Goal: Information Seeking & Learning: Check status

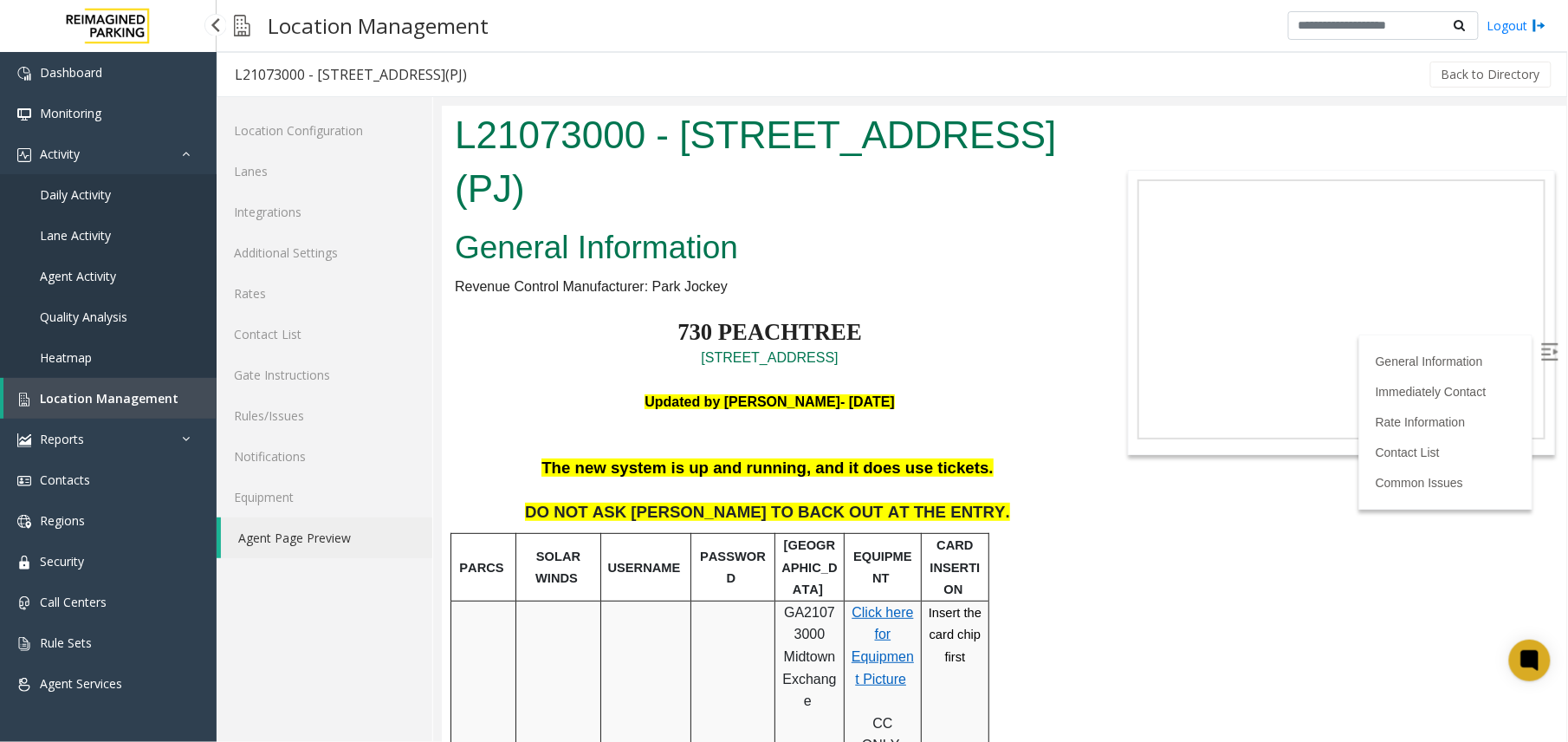
click at [83, 285] on link "Agent Activity" at bounding box center [108, 276] width 216 height 41
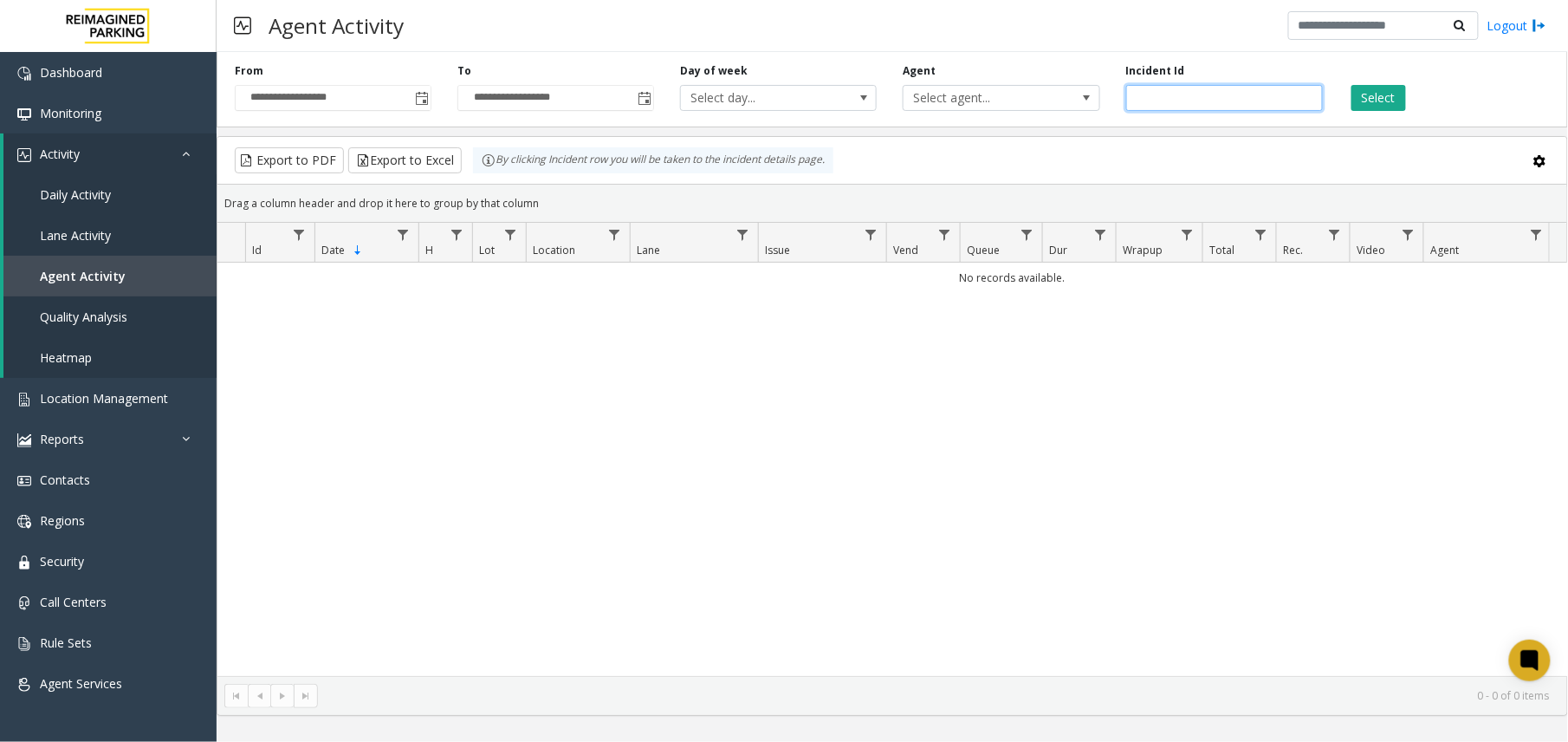
click at [1168, 98] on input "number" at bounding box center [1223, 98] width 196 height 26
paste input "*******"
click at [1372, 106] on button "Select" at bounding box center [1378, 98] width 54 height 26
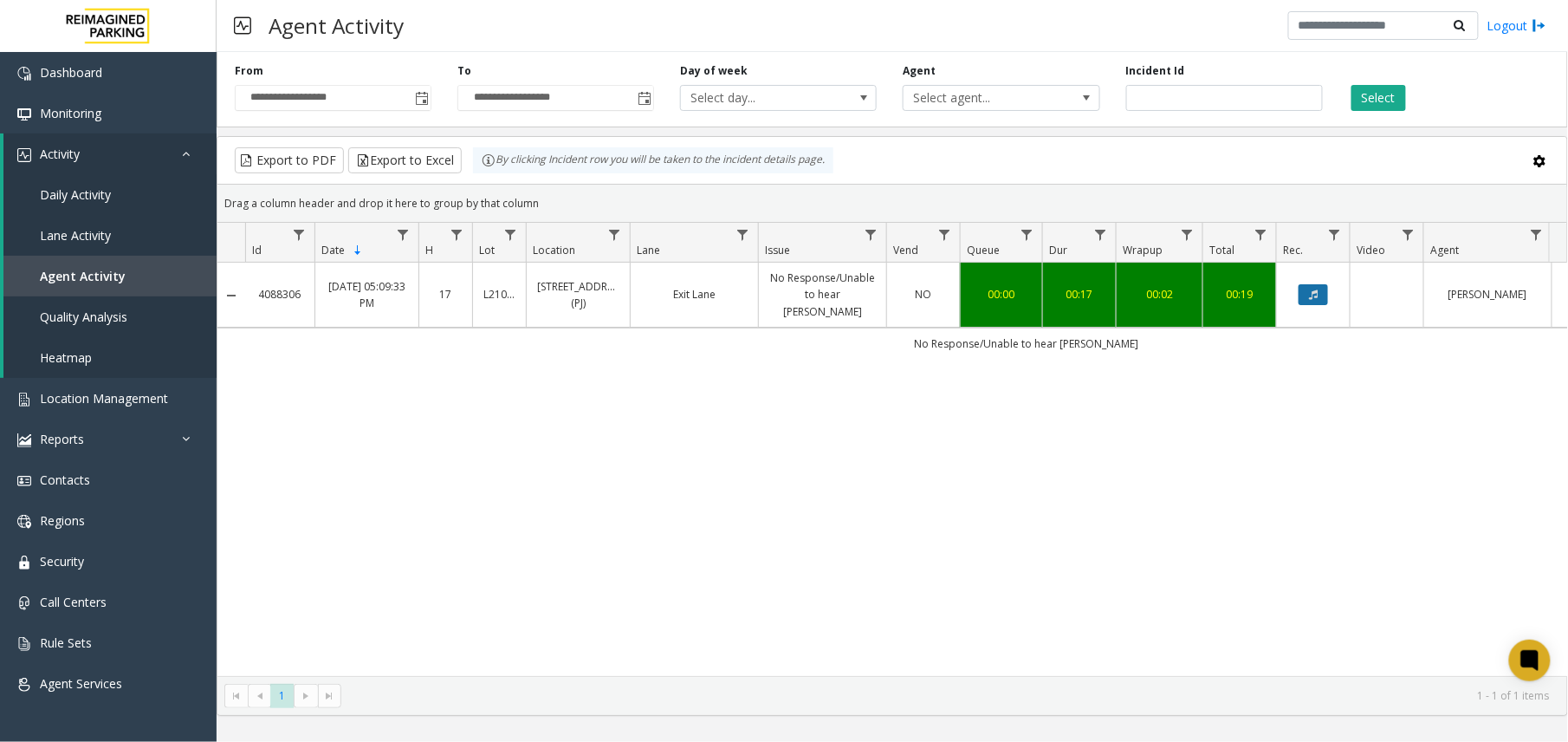
click at [1313, 289] on icon "Data table" at bounding box center [1313, 294] width 9 height 11
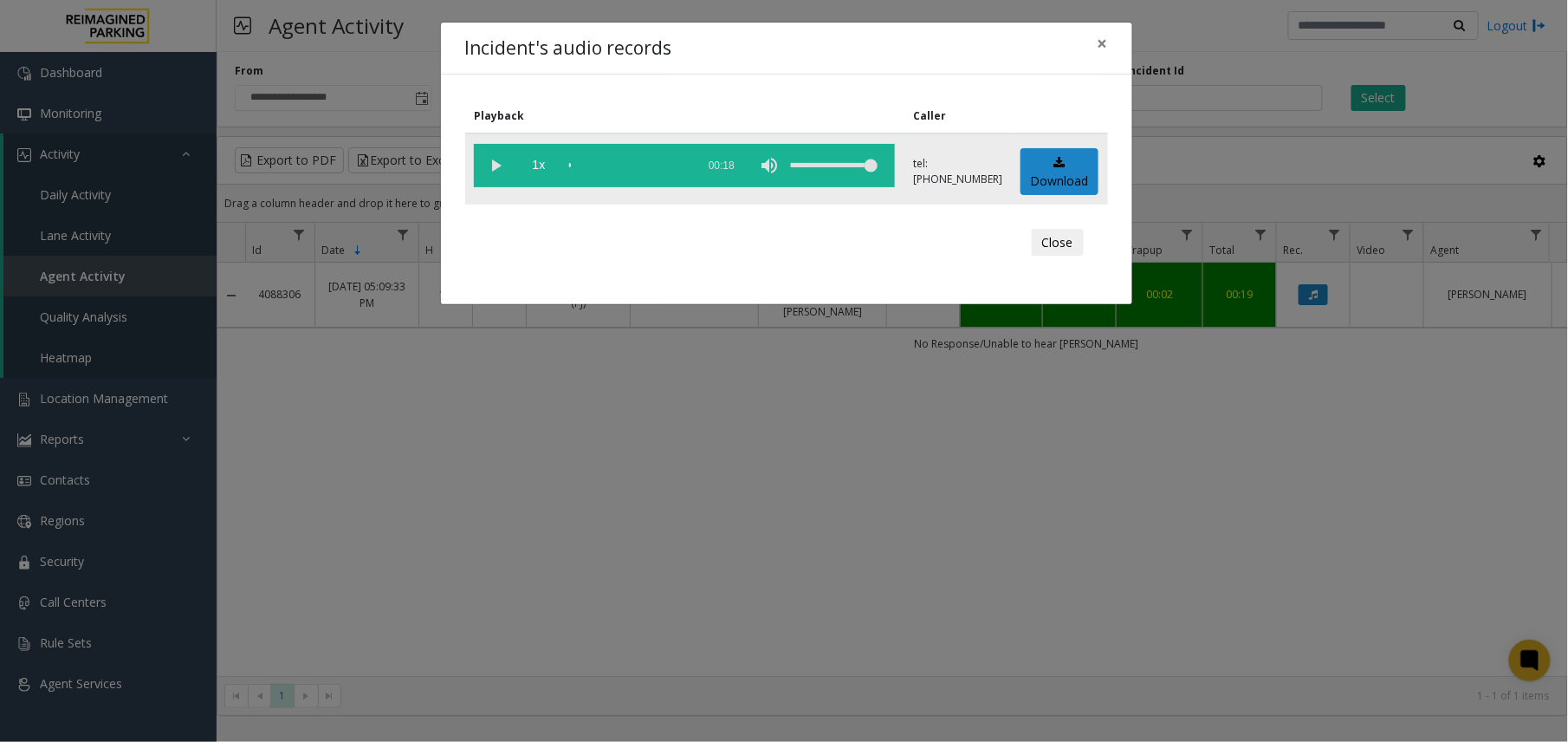
click at [505, 156] on vg-play-pause at bounding box center [496, 166] width 43 height 43
click at [486, 161] on vg-play-pause at bounding box center [496, 166] width 43 height 43
click at [1107, 42] on button "×" at bounding box center [1102, 43] width 35 height 42
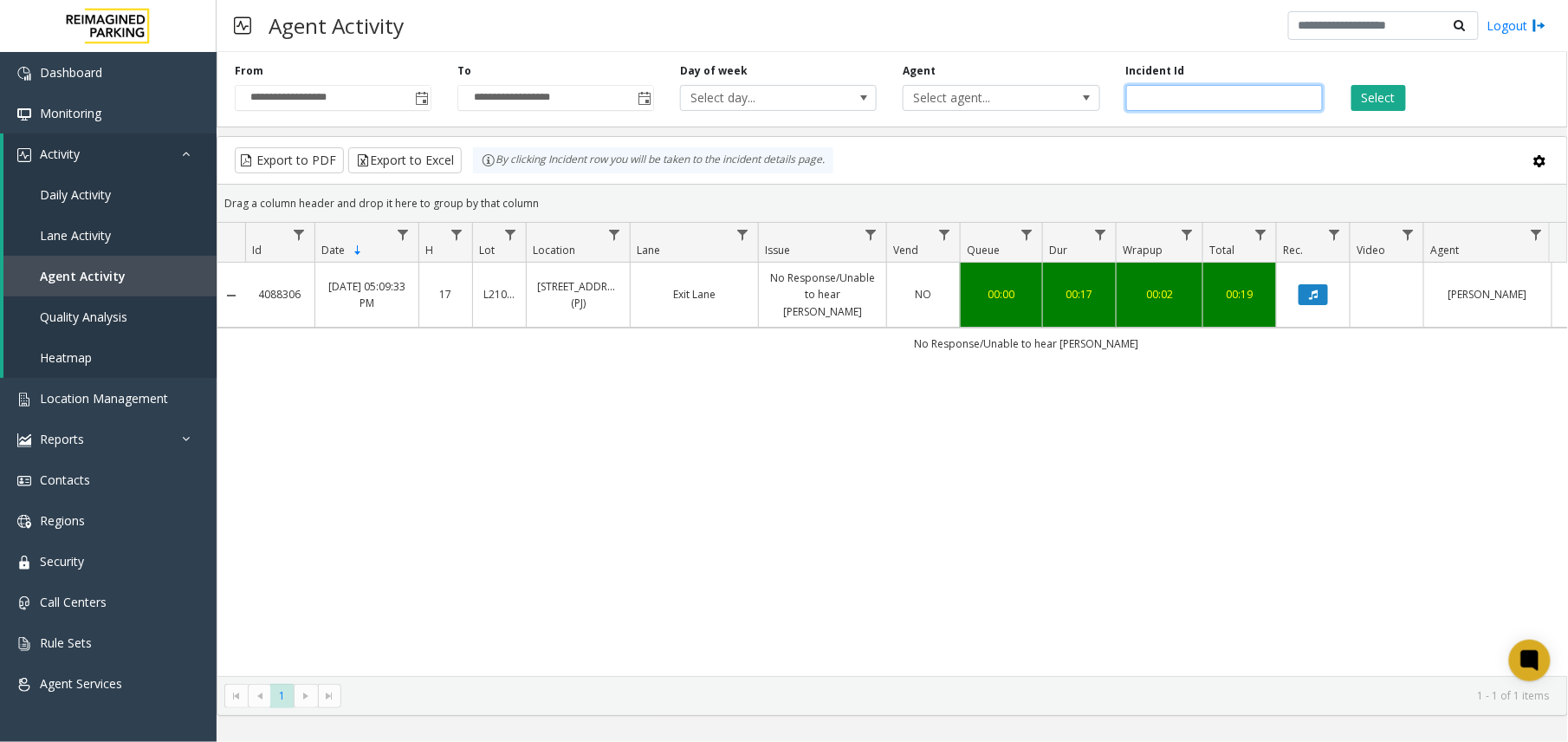
drag, startPoint x: 1200, startPoint y: 98, endPoint x: 951, endPoint y: 117, distance: 249.7
click at [951, 117] on div "**********" at bounding box center [892, 86] width 1352 height 82
paste input "number"
click at [1386, 102] on button "Select" at bounding box center [1378, 98] width 54 height 26
click at [1303, 299] on button "Data table" at bounding box center [1313, 294] width 30 height 21
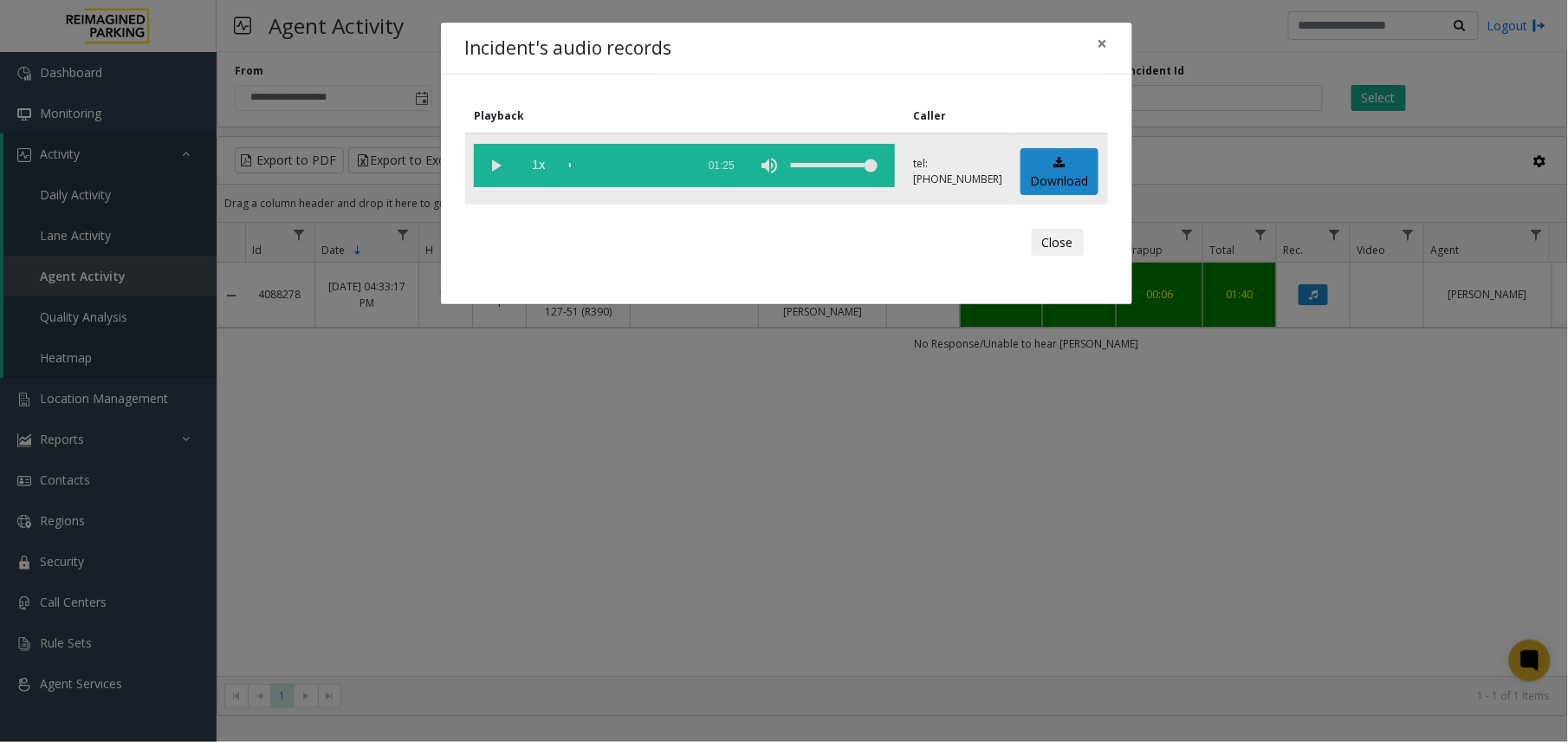
click at [501, 164] on vg-play-pause at bounding box center [496, 166] width 43 height 43
click at [659, 165] on div "scrub bar" at bounding box center [627, 166] width 118 height 43
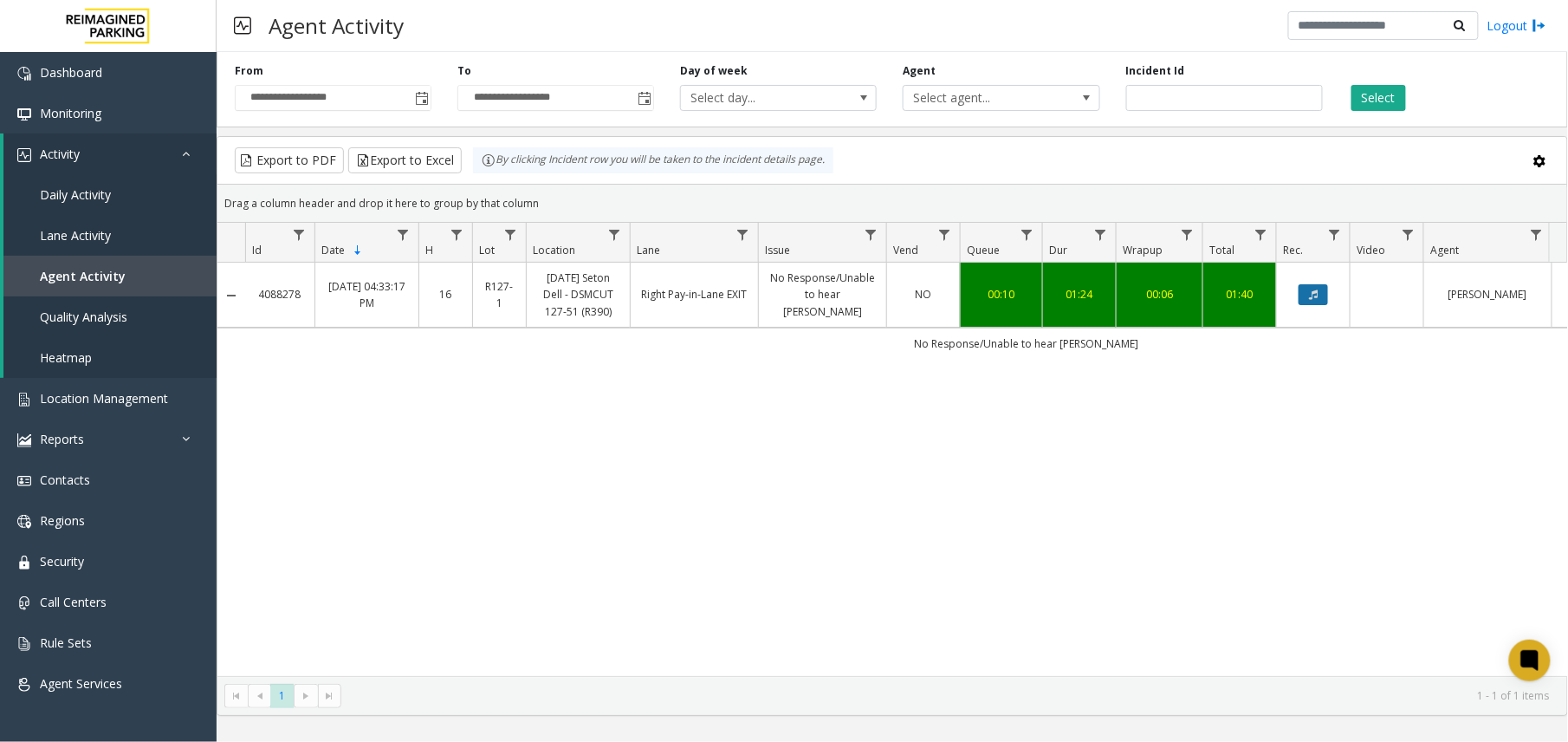
click at [1307, 305] on button "Data table" at bounding box center [1313, 294] width 30 height 21
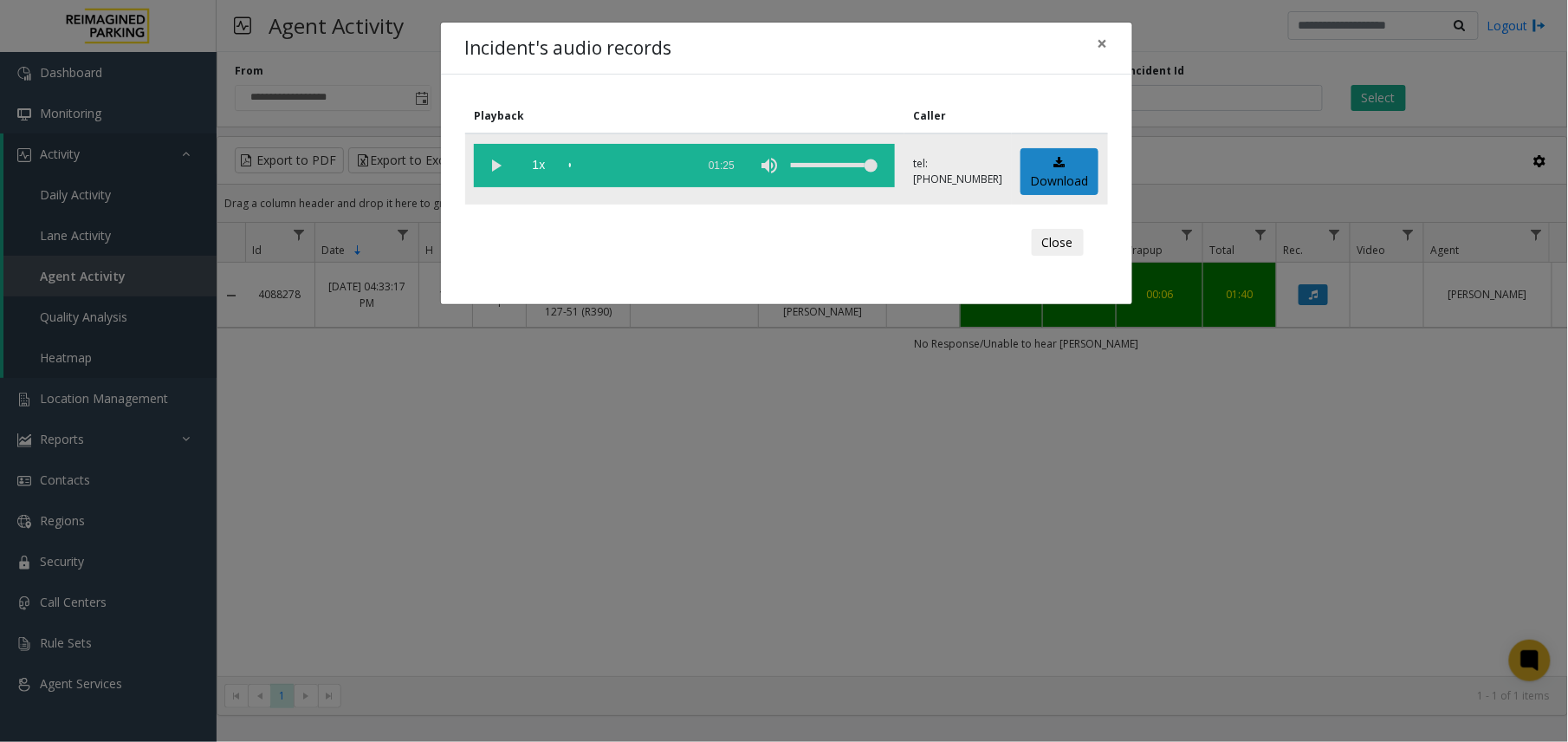
click at [511, 171] on vg-play-pause at bounding box center [496, 166] width 43 height 43
click at [660, 166] on div "scrub bar" at bounding box center [627, 166] width 118 height 43
click at [1103, 36] on span "×" at bounding box center [1102, 43] width 11 height 25
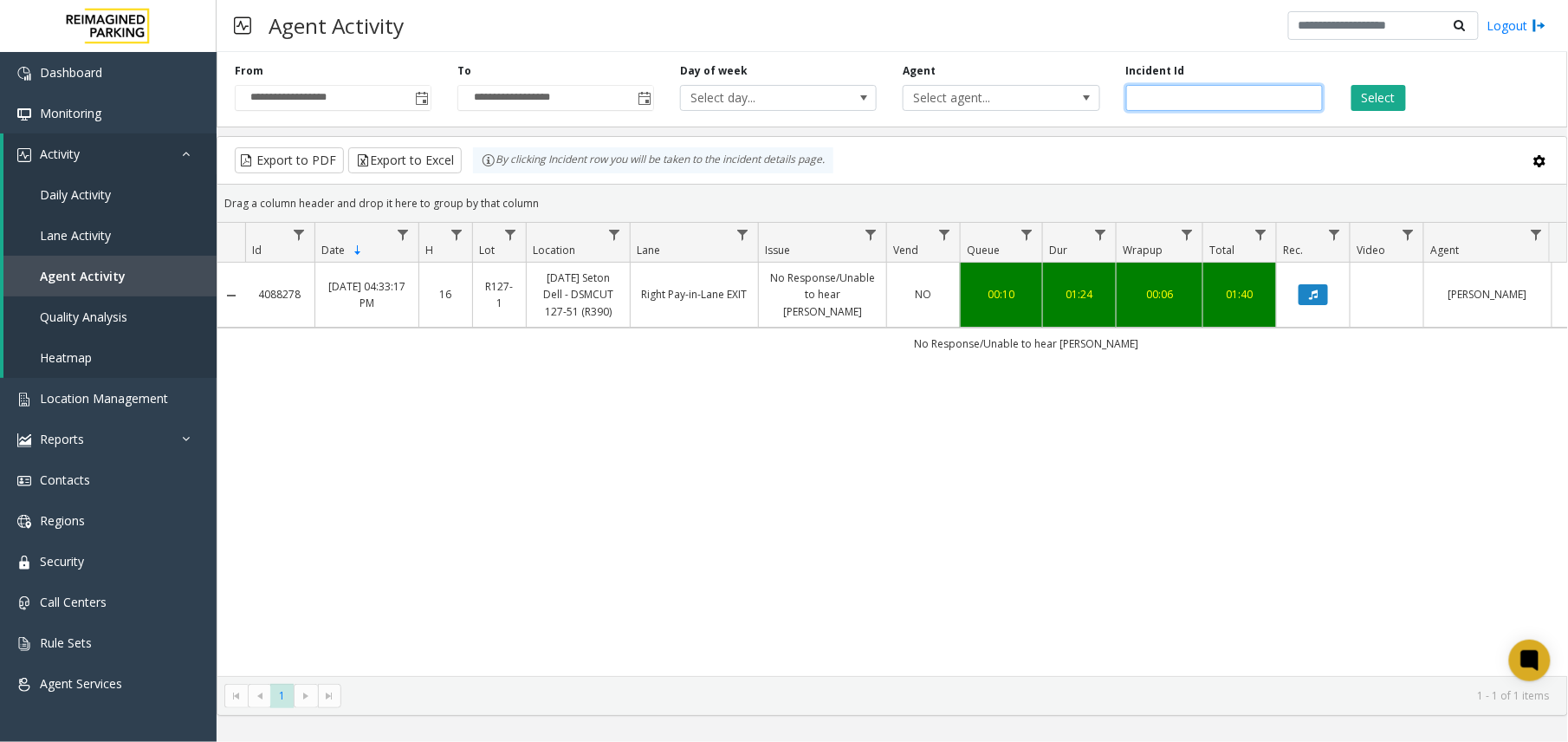
drag, startPoint x: 1206, startPoint y: 102, endPoint x: 728, endPoint y: 53, distance: 480.5
click at [728, 53] on div "**********" at bounding box center [892, 86] width 1352 height 82
paste input "number"
click at [1376, 102] on button "Select" at bounding box center [1378, 98] width 54 height 26
click at [1324, 296] on button "Data table" at bounding box center [1313, 294] width 30 height 21
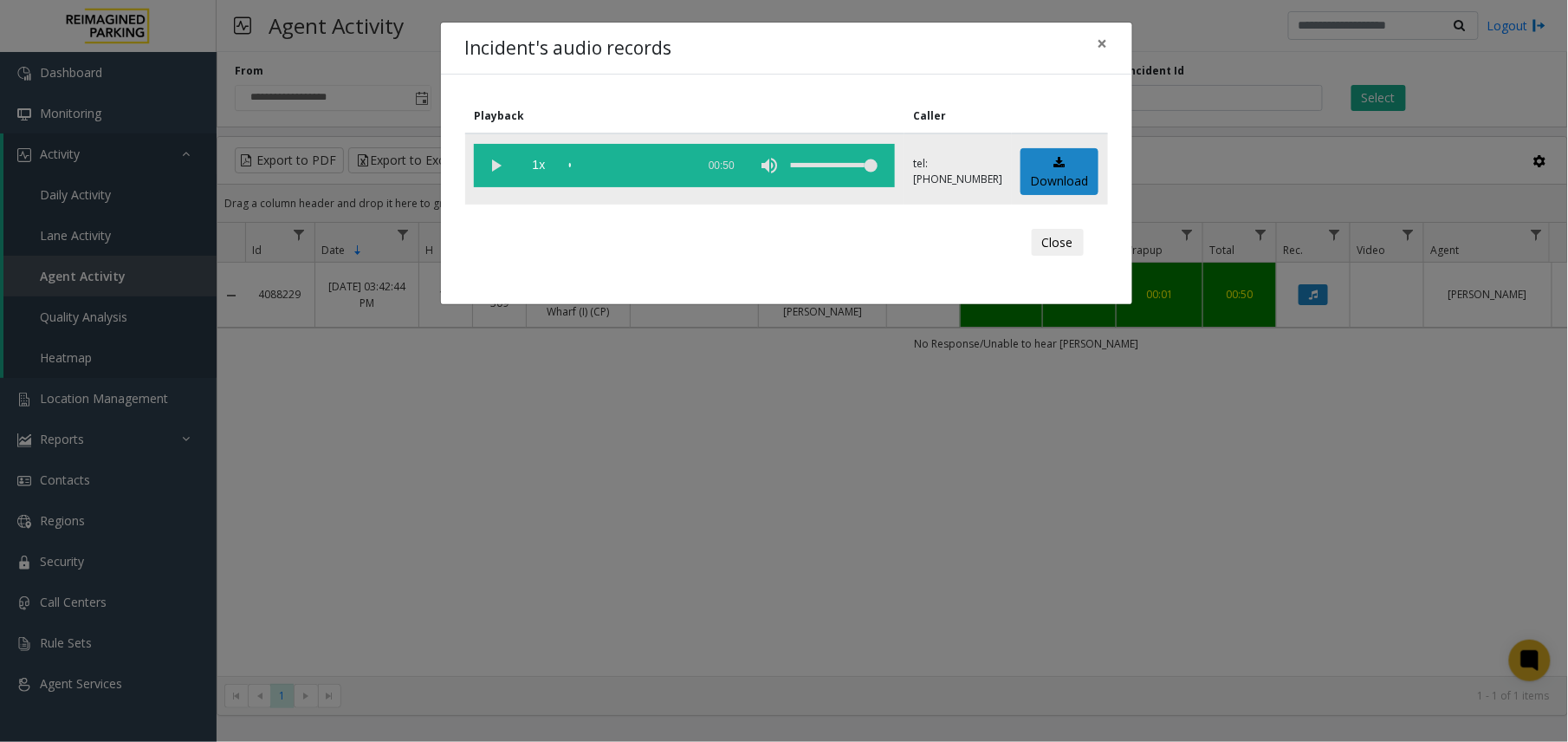
click at [507, 166] on vg-play-pause at bounding box center [496, 166] width 43 height 43
click at [652, 161] on div "scrub bar" at bounding box center [627, 166] width 118 height 43
click at [670, 164] on div "scrub bar" at bounding box center [627, 166] width 118 height 43
click at [1095, 41] on button "×" at bounding box center [1102, 43] width 35 height 42
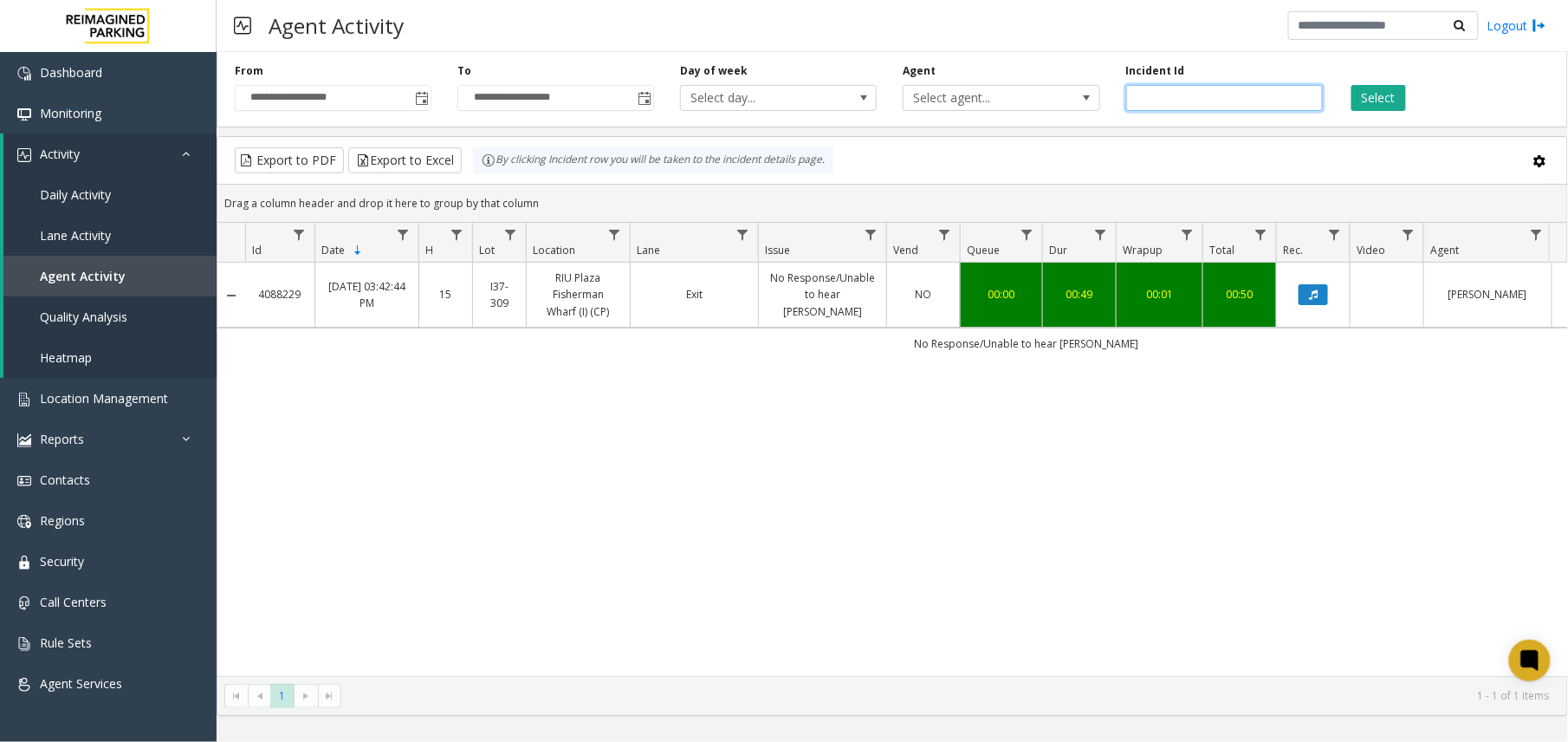
click at [1178, 95] on input "*******" at bounding box center [1223, 98] width 196 height 26
click at [1152, 95] on input "*******" at bounding box center [1223, 98] width 196 height 26
paste input "number"
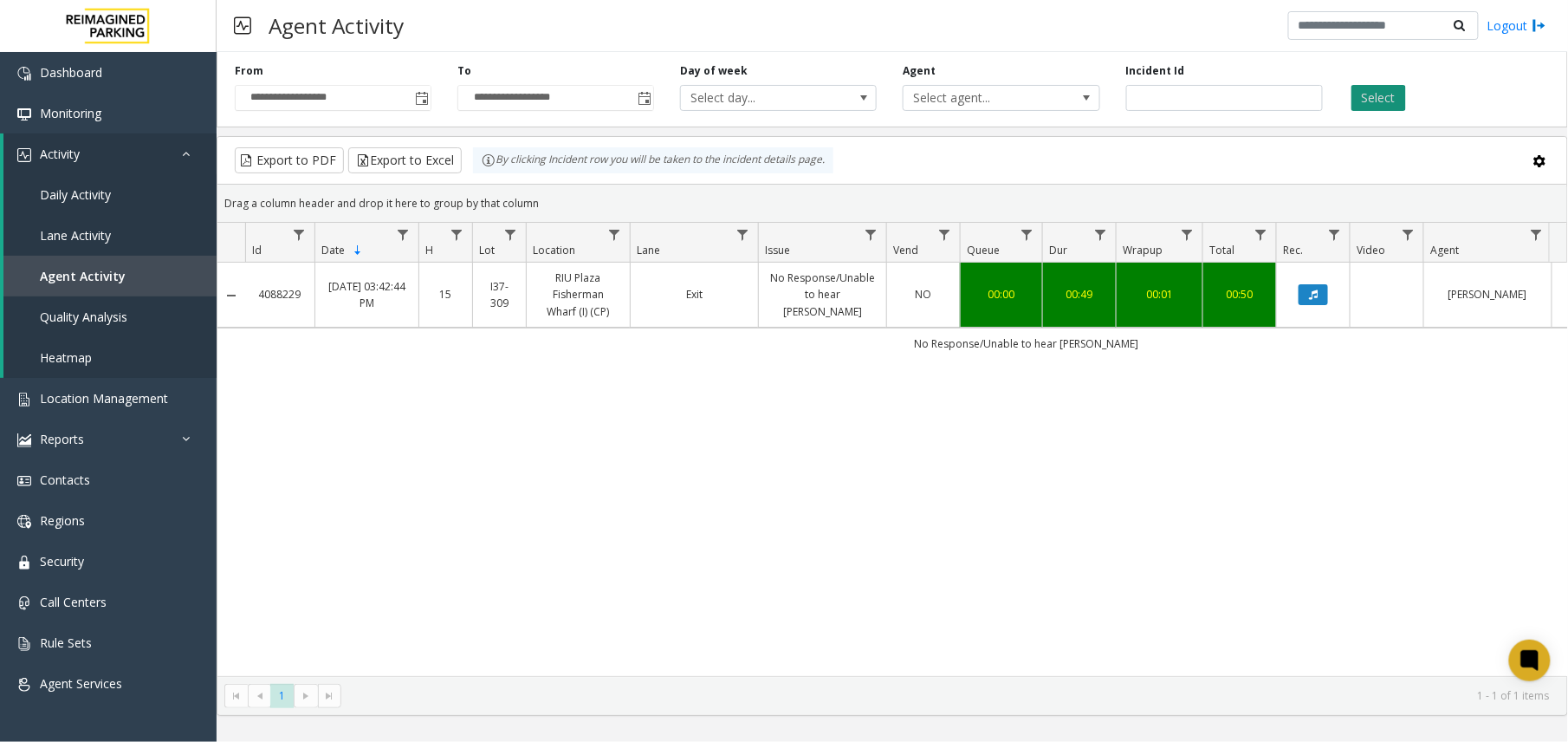
click at [1371, 94] on button "Select" at bounding box center [1378, 98] width 54 height 26
click at [1327, 285] on button "Data table" at bounding box center [1313, 294] width 30 height 21
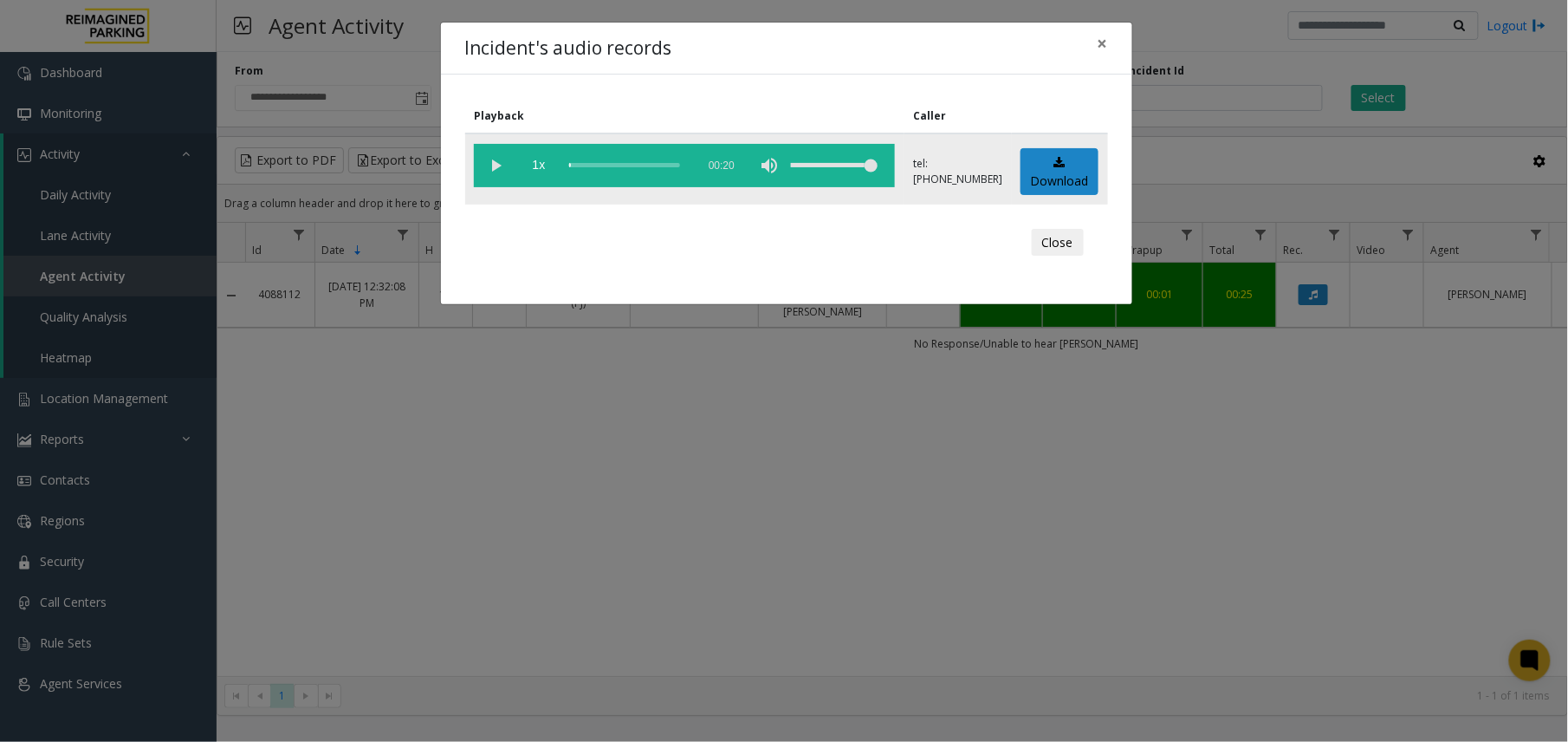
click at [504, 167] on vg-play-pause at bounding box center [496, 166] width 43 height 43
click at [618, 167] on div "scrub bar" at bounding box center [627, 166] width 118 height 43
click at [1130, 32] on div "Incident's audio records ×" at bounding box center [787, 49] width 691 height 53
click at [1104, 45] on span "×" at bounding box center [1102, 43] width 11 height 25
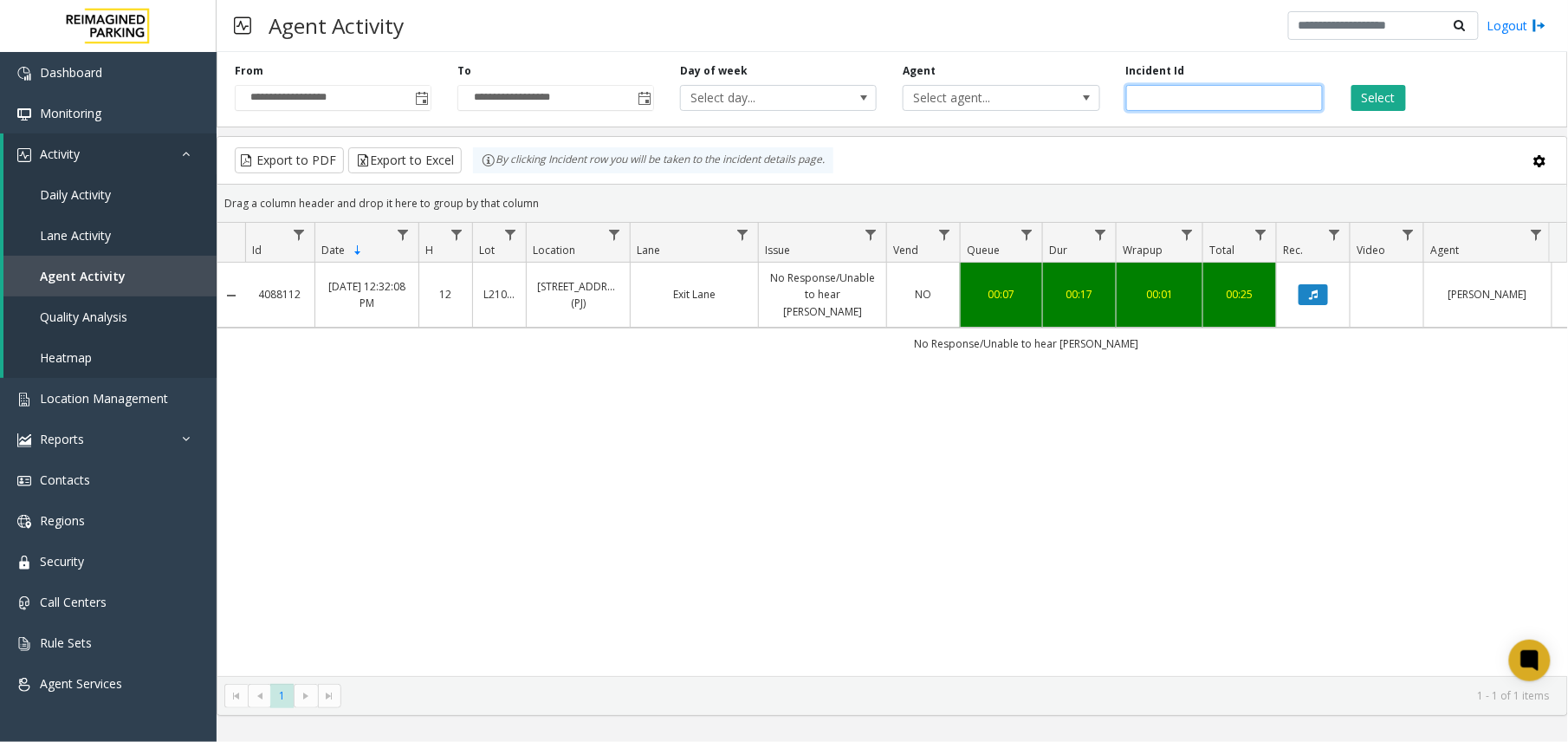
click at [1166, 106] on input "*******" at bounding box center [1223, 98] width 196 height 26
paste input "number"
click at [1376, 104] on button "Select" at bounding box center [1378, 98] width 54 height 26
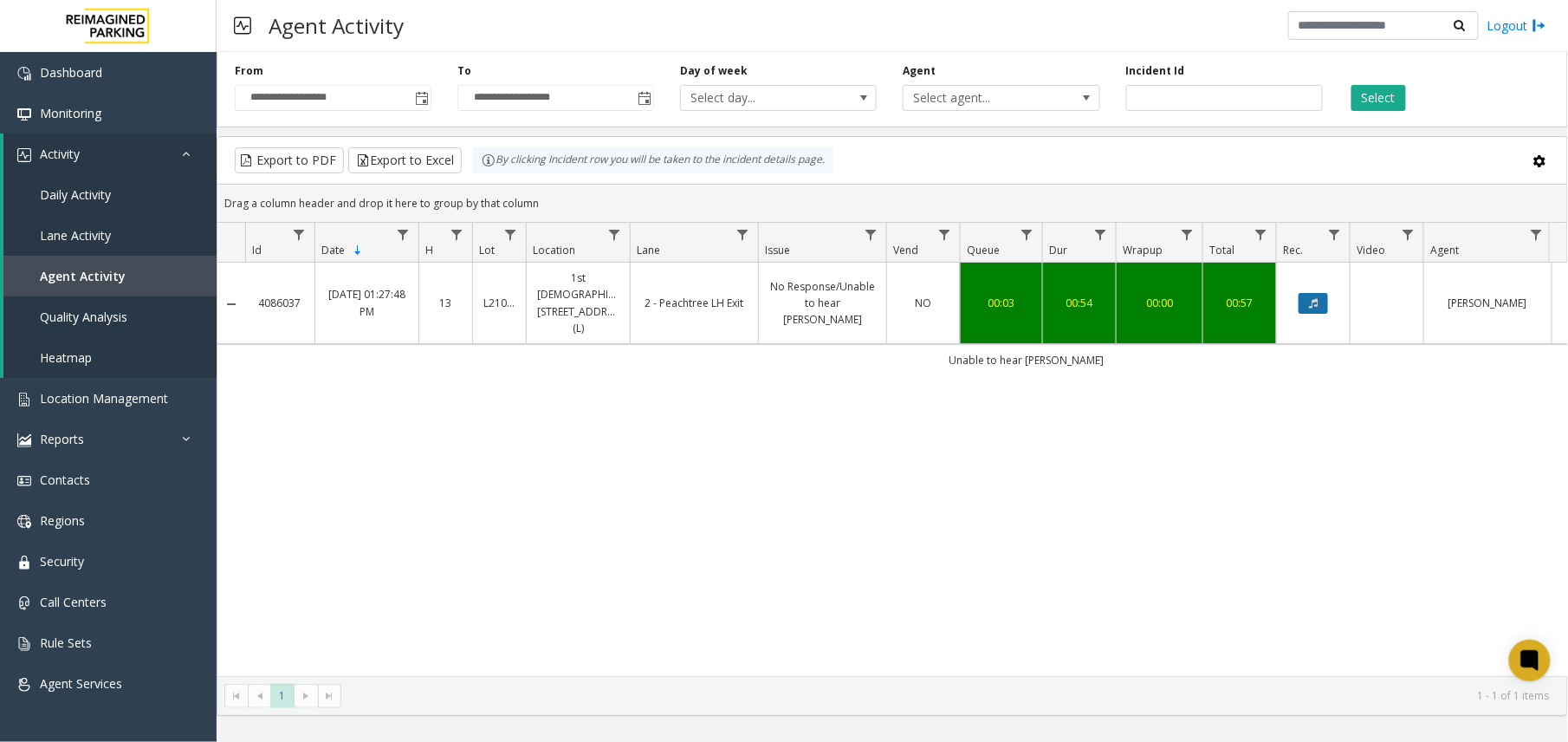
click at [1309, 298] on icon "Data table" at bounding box center [1313, 303] width 9 height 11
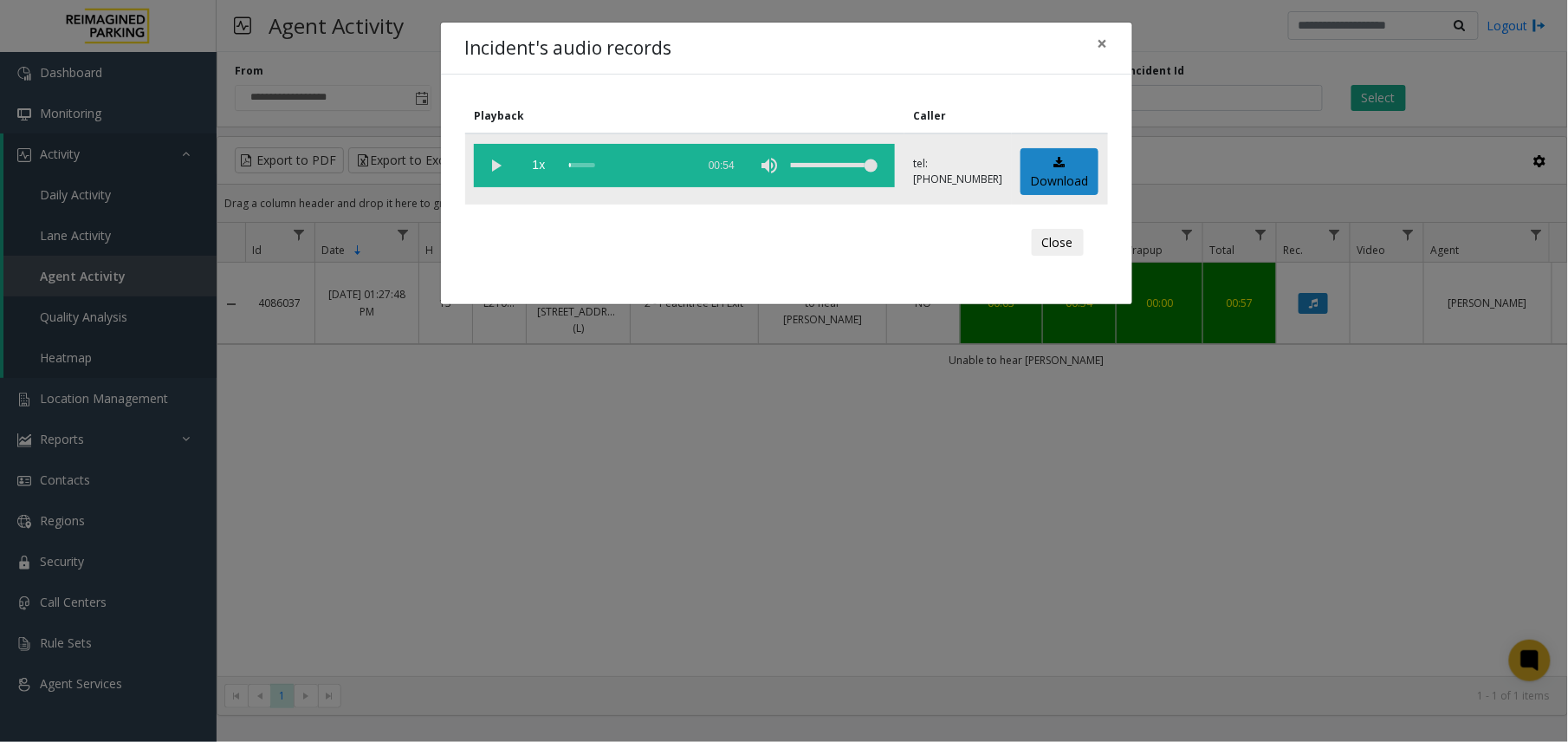
click at [497, 156] on vg-play-pause at bounding box center [496, 166] width 43 height 43
click at [634, 163] on div "scrub bar" at bounding box center [627, 166] width 118 height 43
click at [583, 163] on div "scrub bar" at bounding box center [627, 166] width 118 height 43
click at [1099, 35] on span "×" at bounding box center [1102, 43] width 11 height 25
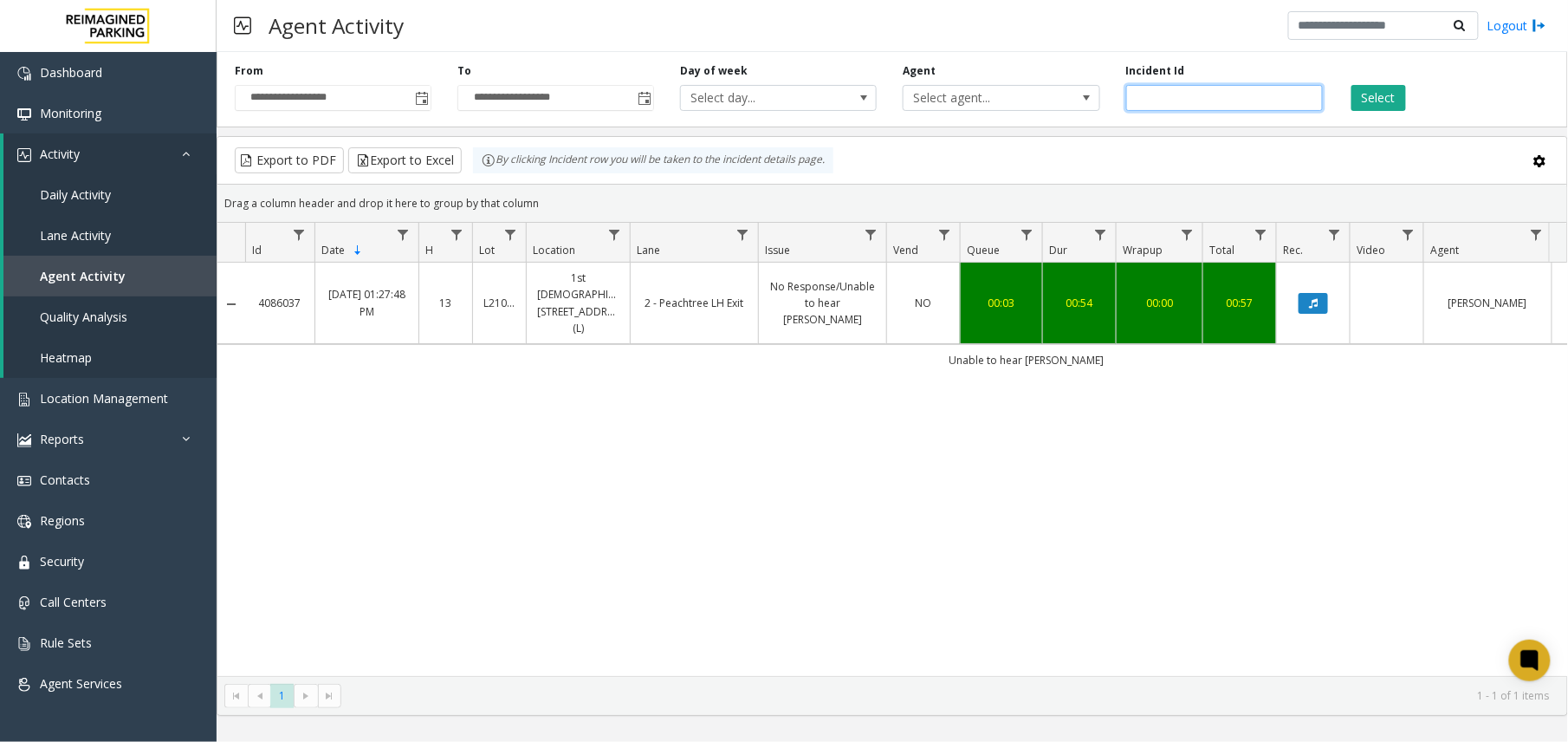
click at [1152, 105] on input "*******" at bounding box center [1223, 98] width 196 height 26
click at [1152, 103] on input "*******" at bounding box center [1223, 98] width 196 height 26
paste input "number"
click at [1384, 97] on button "Select" at bounding box center [1378, 98] width 54 height 26
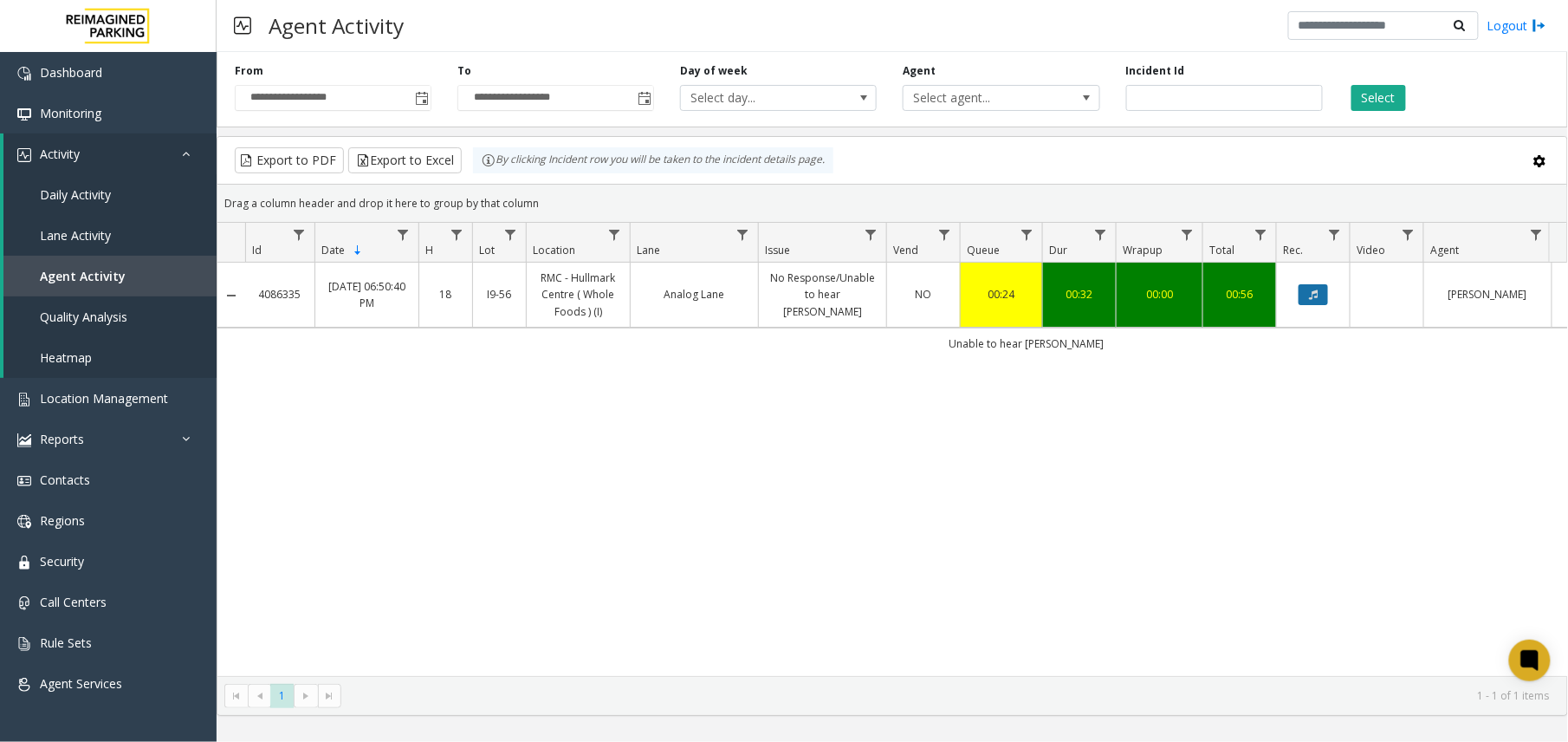
click at [1320, 289] on button "Data table" at bounding box center [1313, 294] width 30 height 21
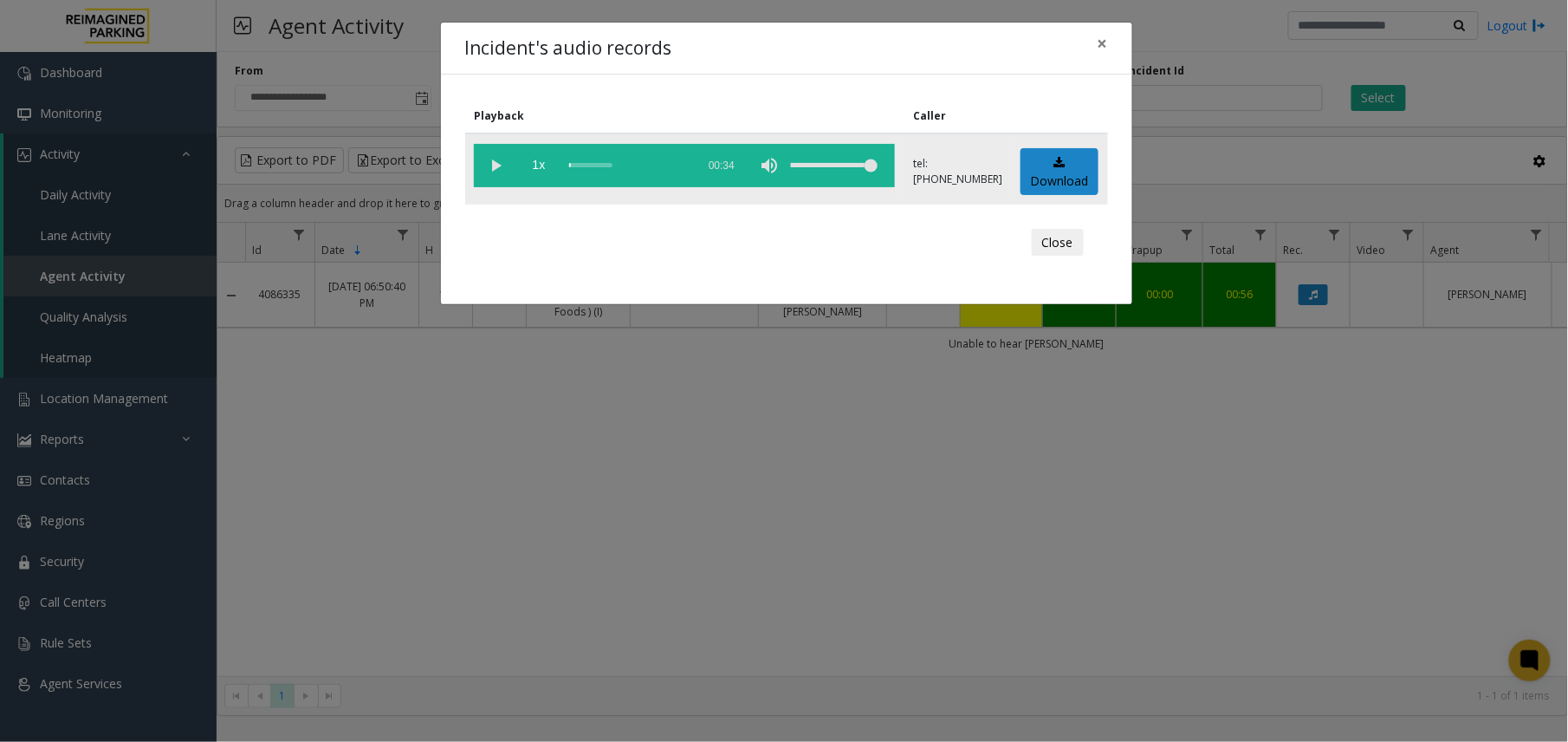
click at [498, 164] on vg-play-pause at bounding box center [496, 166] width 43 height 43
click at [631, 161] on div "scrub bar" at bounding box center [627, 166] width 118 height 43
click at [617, 164] on div "scrub bar" at bounding box center [627, 166] width 118 height 43
click at [1104, 45] on span "×" at bounding box center [1102, 43] width 11 height 25
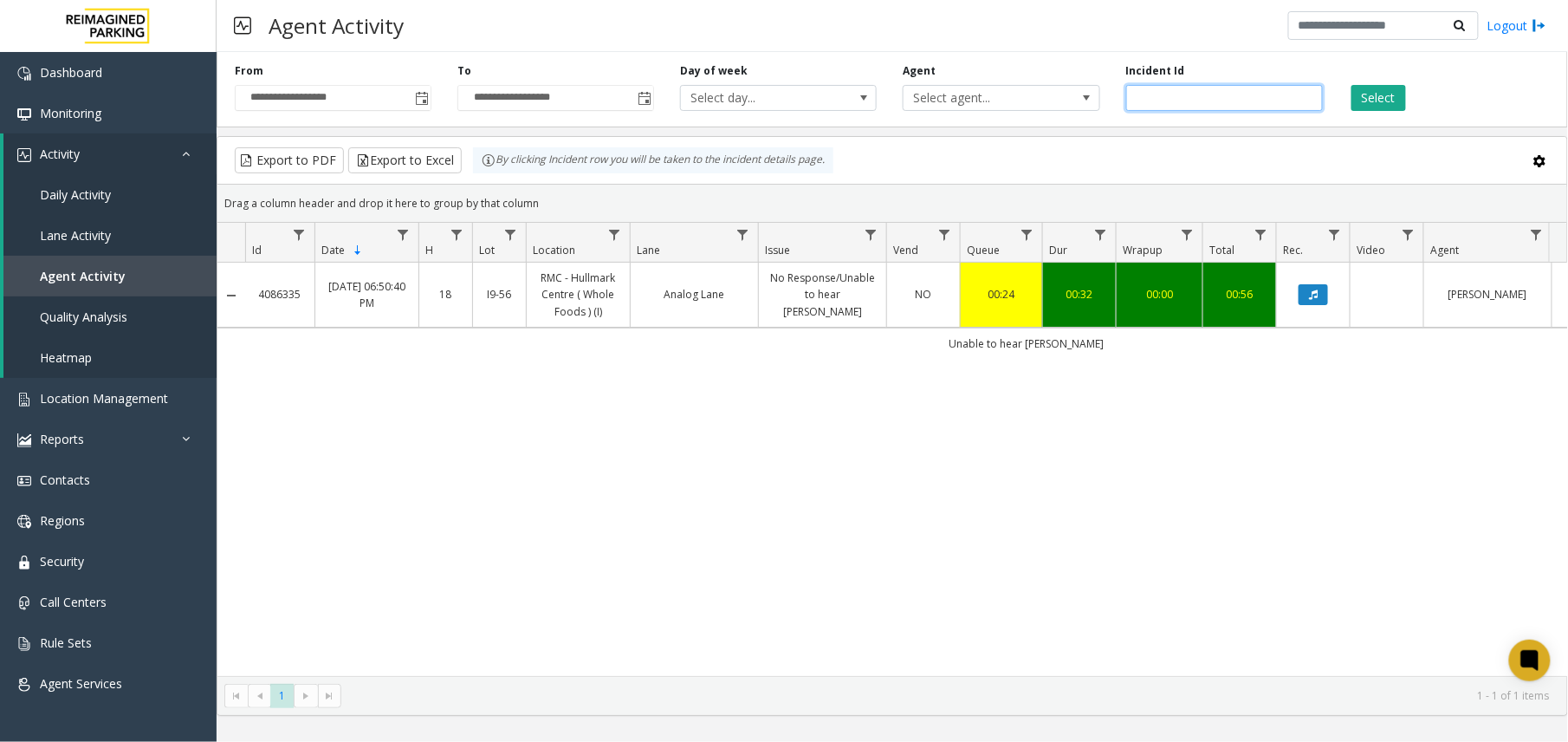
click at [1144, 99] on input "*******" at bounding box center [1223, 98] width 196 height 26
paste input "number"
click at [1371, 102] on button "Select" at bounding box center [1378, 98] width 54 height 26
click at [1316, 294] on icon "Data table" at bounding box center [1313, 294] width 9 height 11
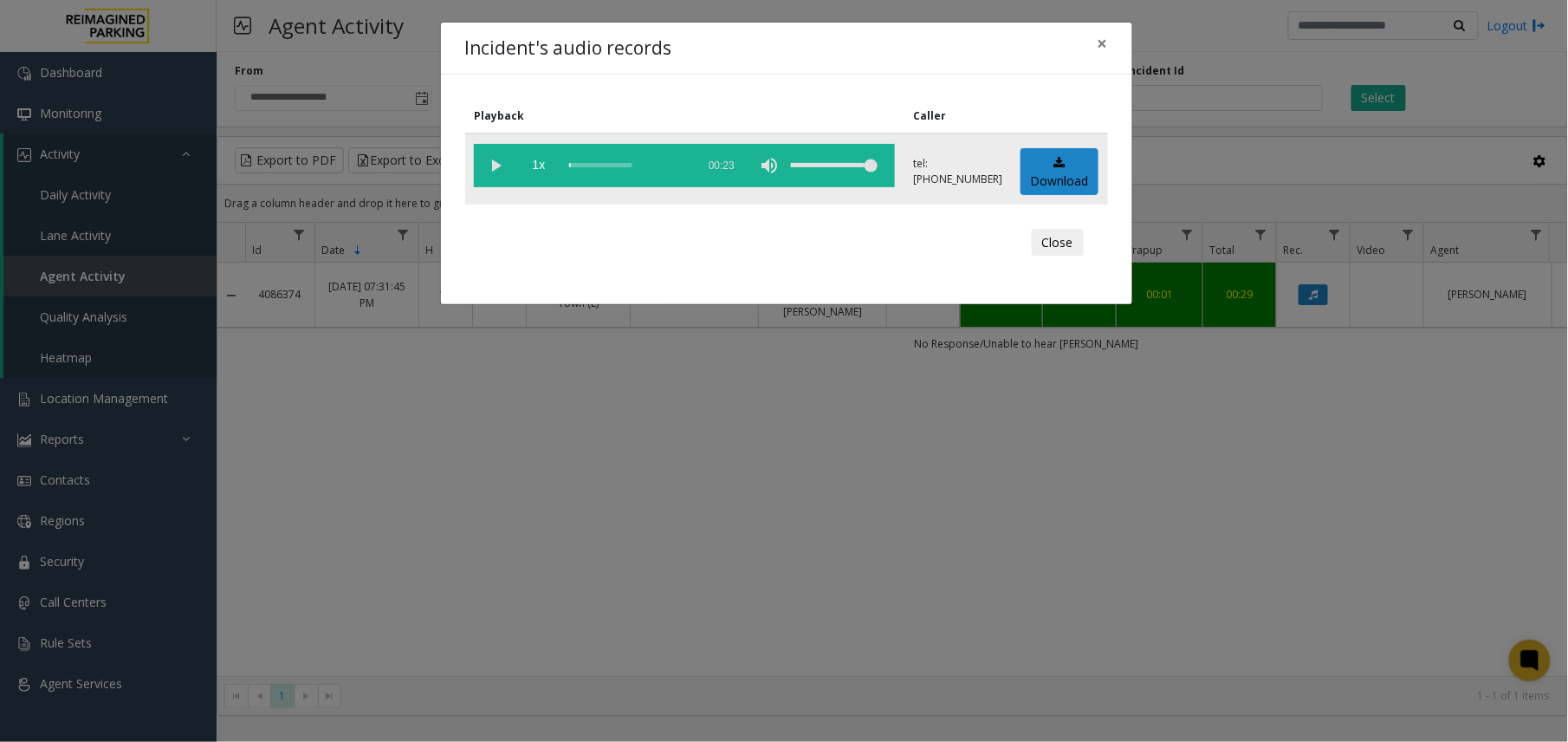
click at [496, 161] on vg-play-pause at bounding box center [496, 166] width 43 height 43
click at [631, 159] on div "scrub bar" at bounding box center [627, 166] width 118 height 43
click at [639, 166] on div "scrub bar" at bounding box center [627, 166] width 118 height 43
click at [1111, 43] on button "×" at bounding box center [1102, 43] width 35 height 42
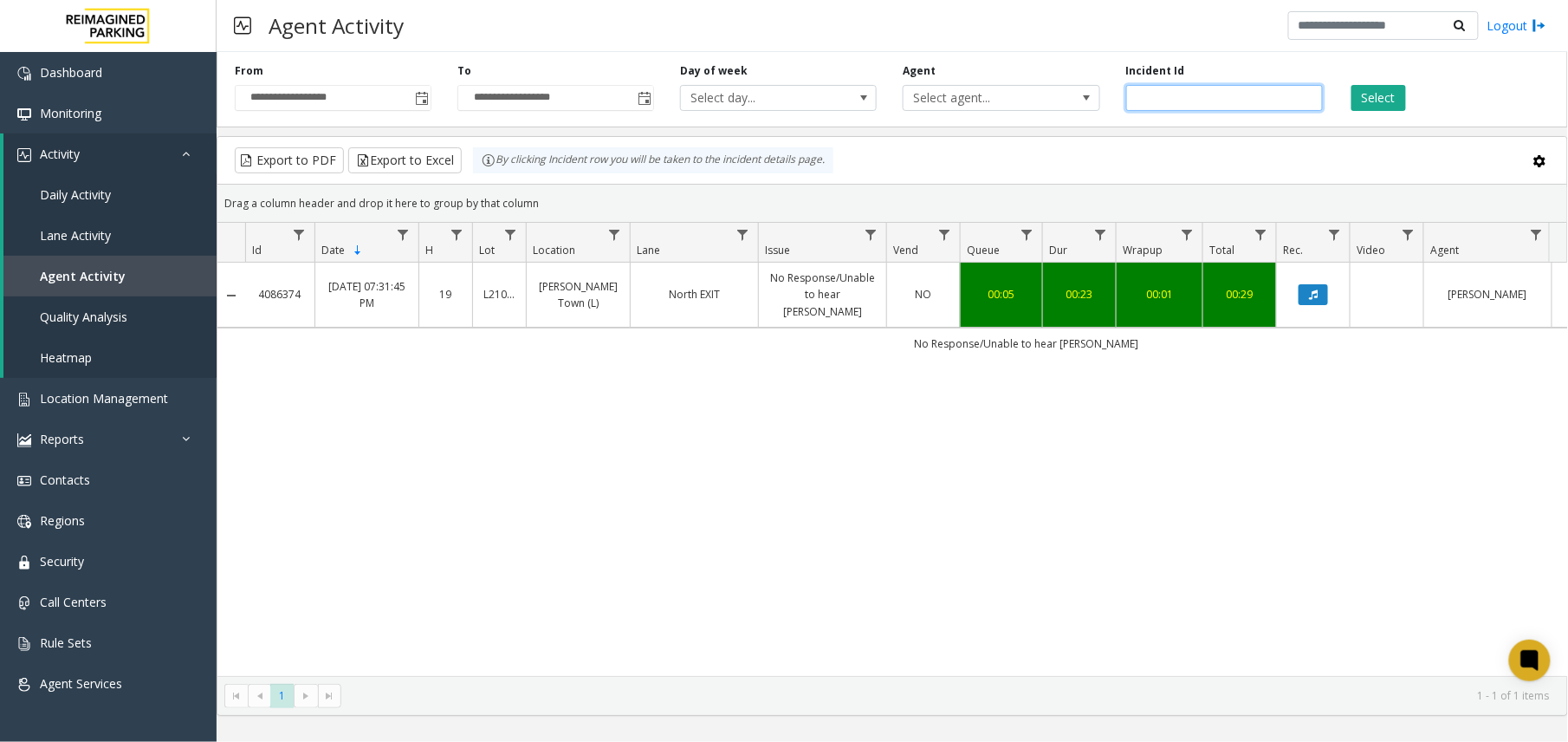
click at [1145, 92] on input "*******" at bounding box center [1223, 98] width 196 height 26
paste input "number"
click at [1391, 105] on button "Select" at bounding box center [1378, 98] width 54 height 26
click at [1320, 288] on button "Data table" at bounding box center [1313, 294] width 30 height 21
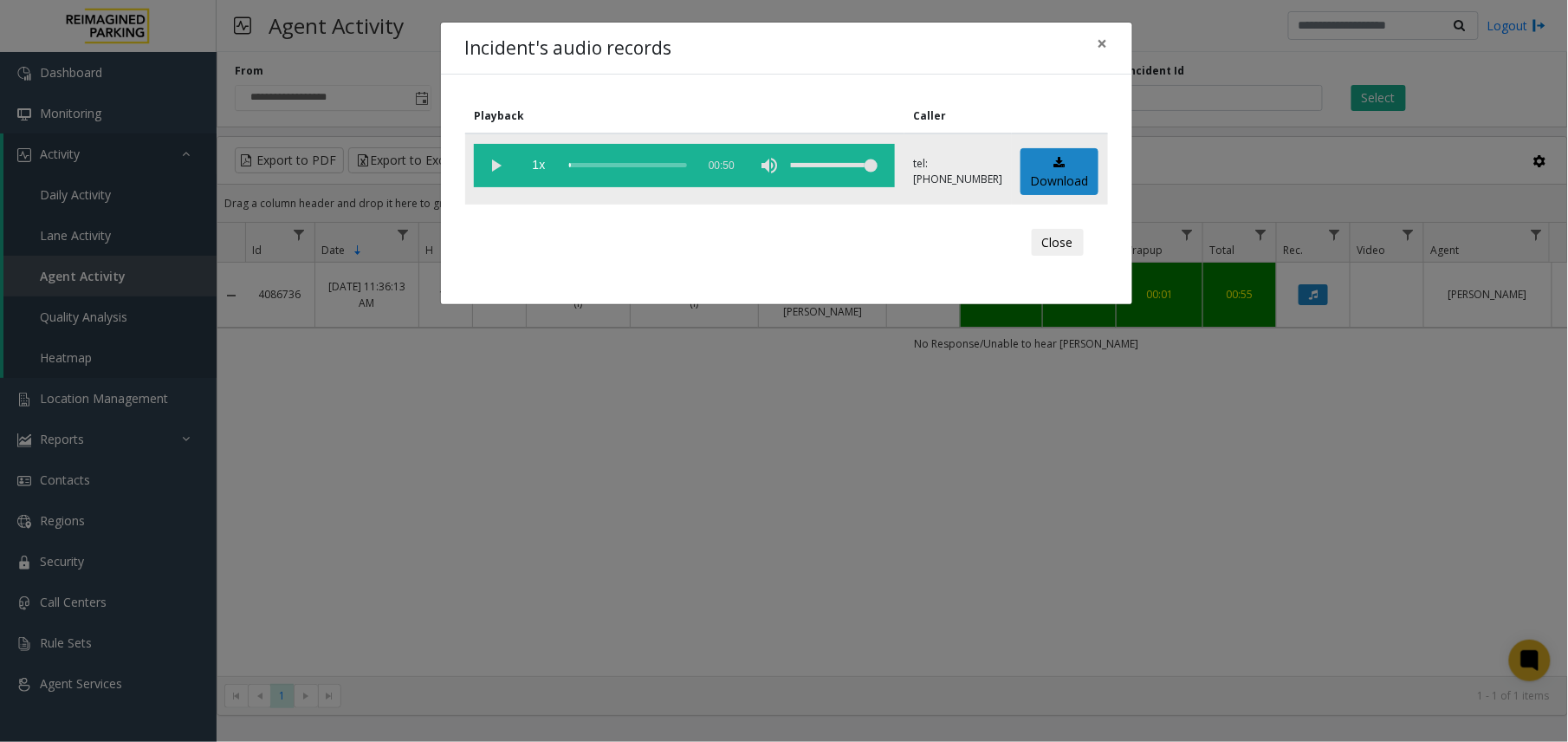
click at [496, 163] on vg-play-pause at bounding box center [496, 166] width 43 height 43
click at [634, 163] on div "scrub bar" at bounding box center [627, 166] width 118 height 43
click at [620, 164] on div "scrub bar" at bounding box center [627, 166] width 118 height 43
click at [1105, 36] on span "×" at bounding box center [1102, 43] width 11 height 25
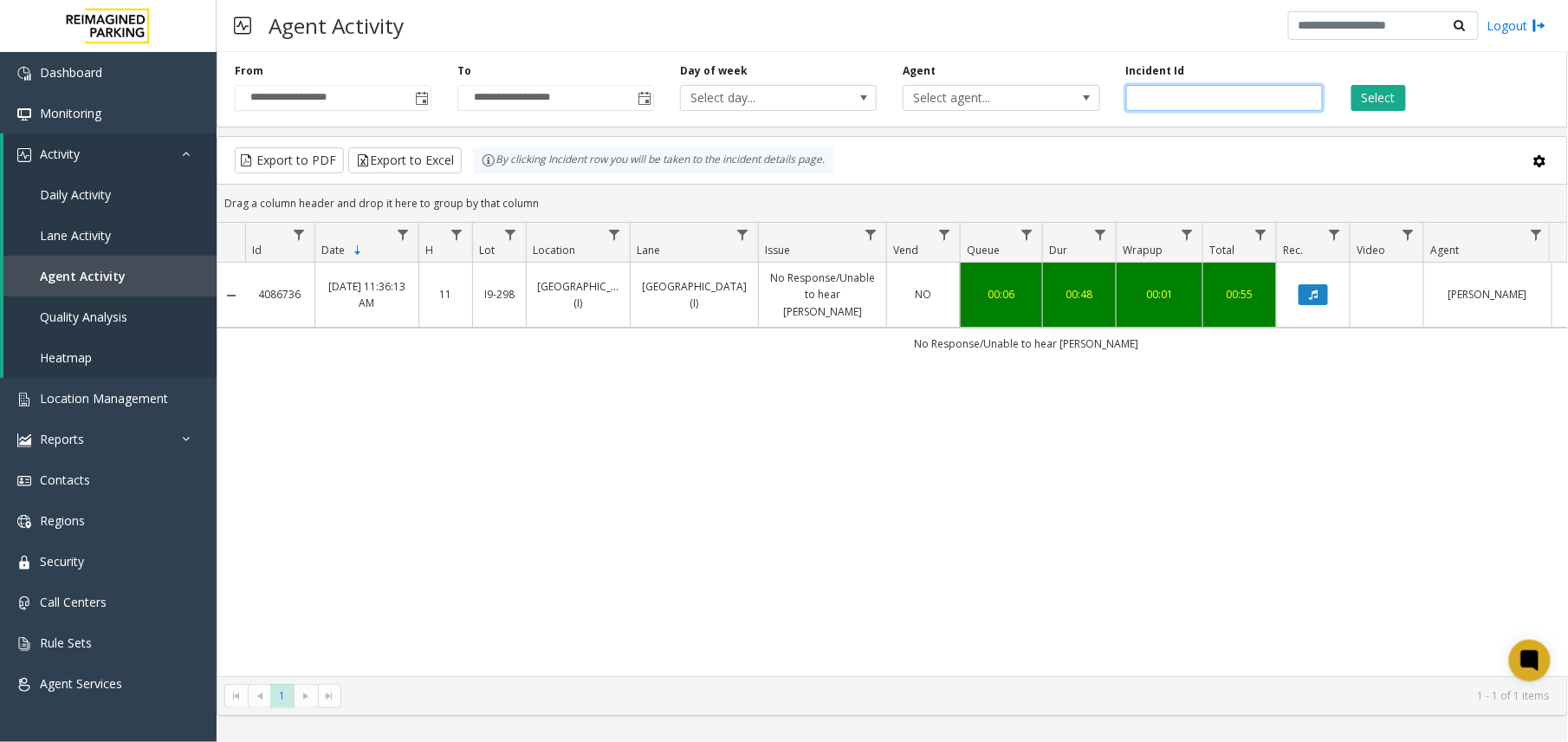
click at [1158, 88] on input "*******" at bounding box center [1223, 98] width 196 height 26
paste input "number"
click at [1360, 103] on button "Select" at bounding box center [1378, 98] width 54 height 26
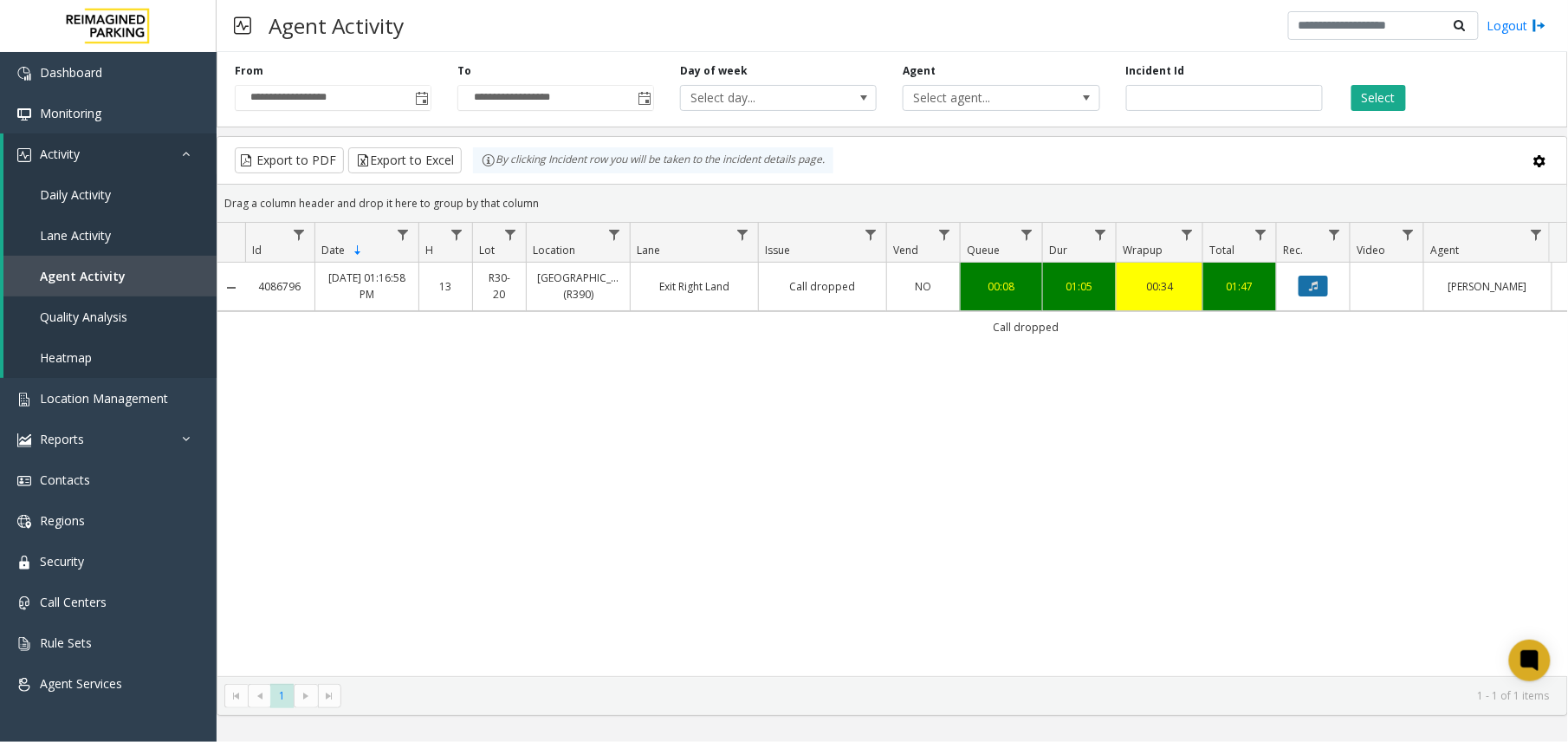
click at [1327, 285] on button "Data table" at bounding box center [1313, 286] width 30 height 21
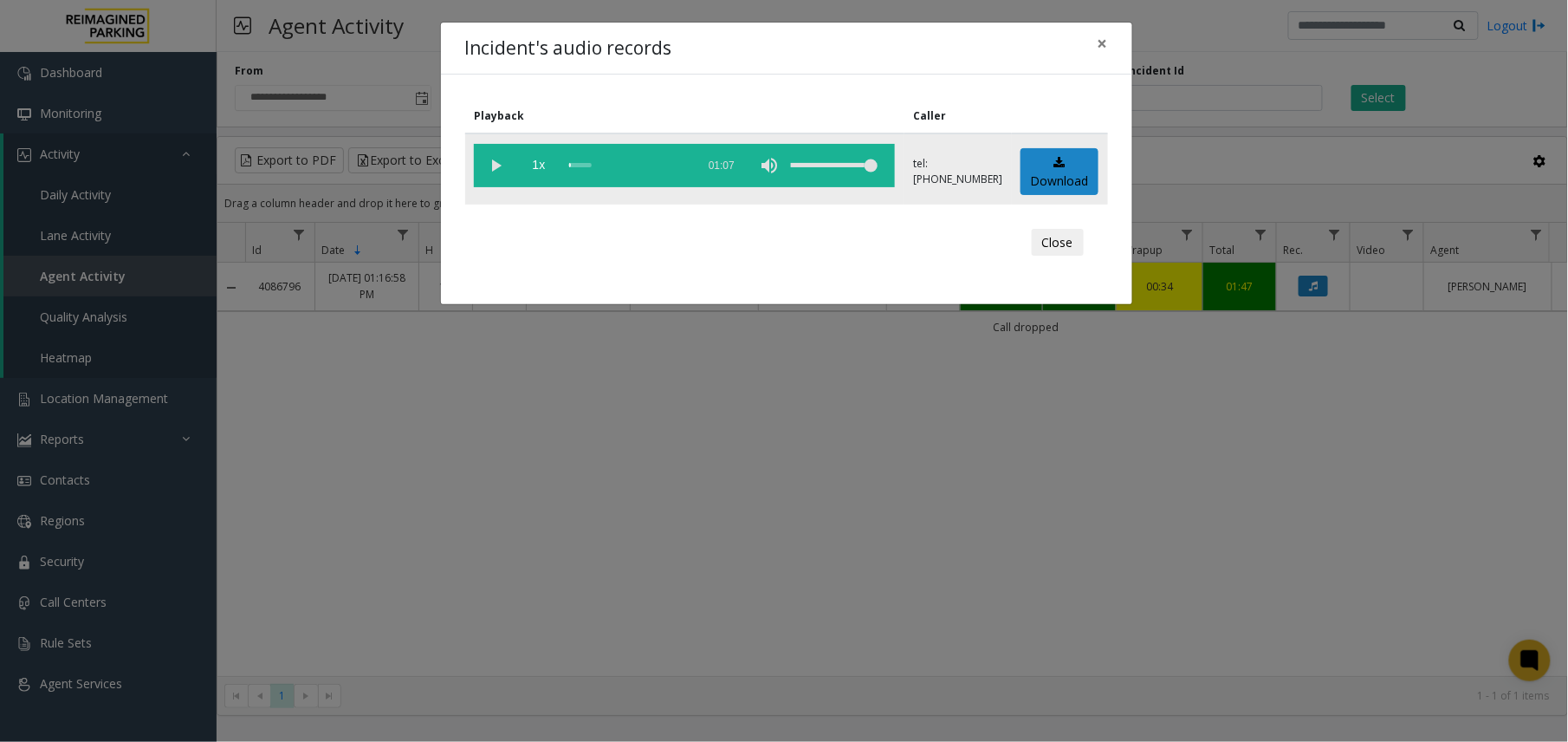
click at [500, 150] on vg-play-pause at bounding box center [496, 166] width 43 height 43
click at [646, 163] on div "scrub bar" at bounding box center [627, 166] width 118 height 43
click at [666, 161] on div "scrub bar" at bounding box center [627, 166] width 118 height 43
click at [1105, 41] on span "×" at bounding box center [1102, 43] width 11 height 25
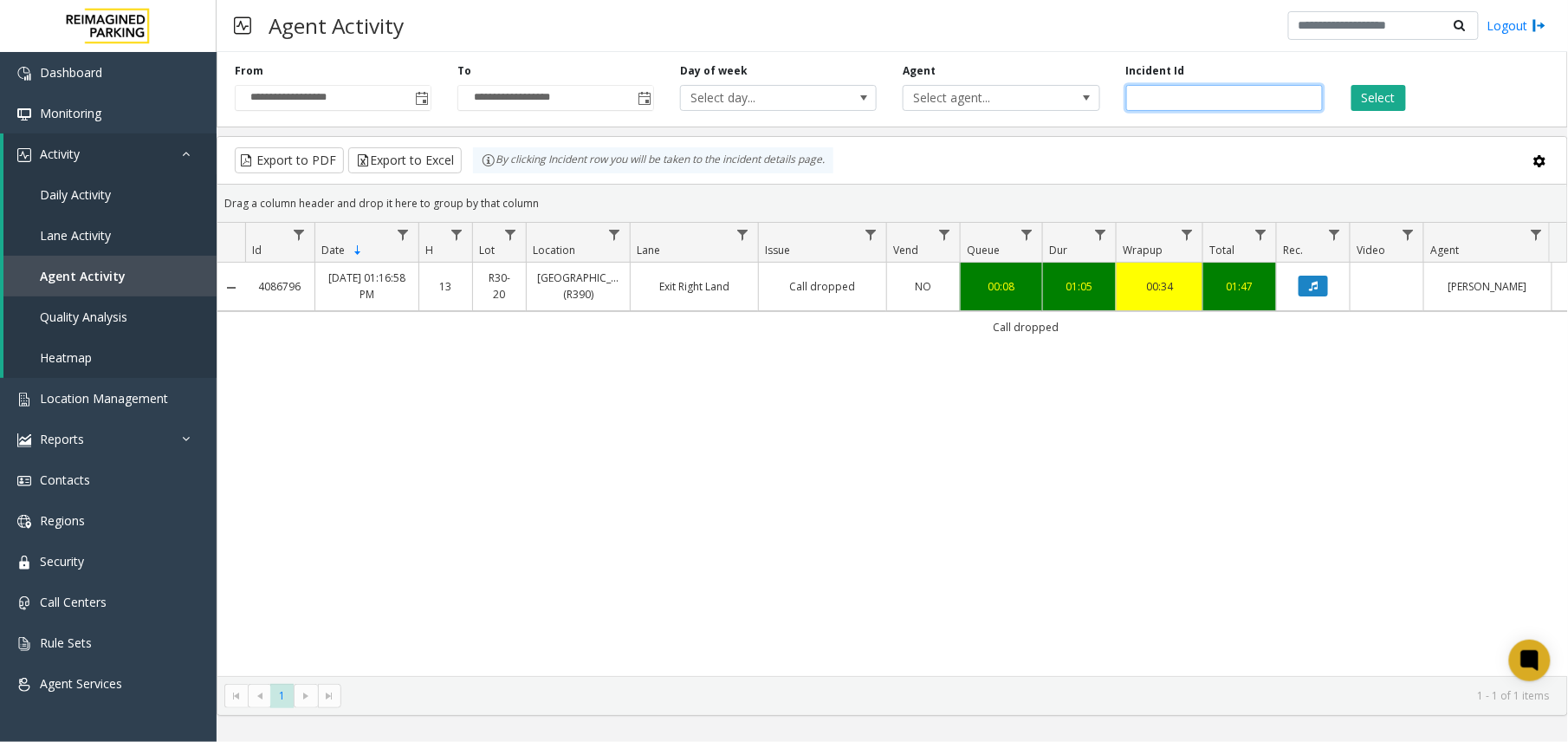
click at [1189, 103] on input "*******" at bounding box center [1223, 98] width 196 height 26
paste input "number"
type input "*******"
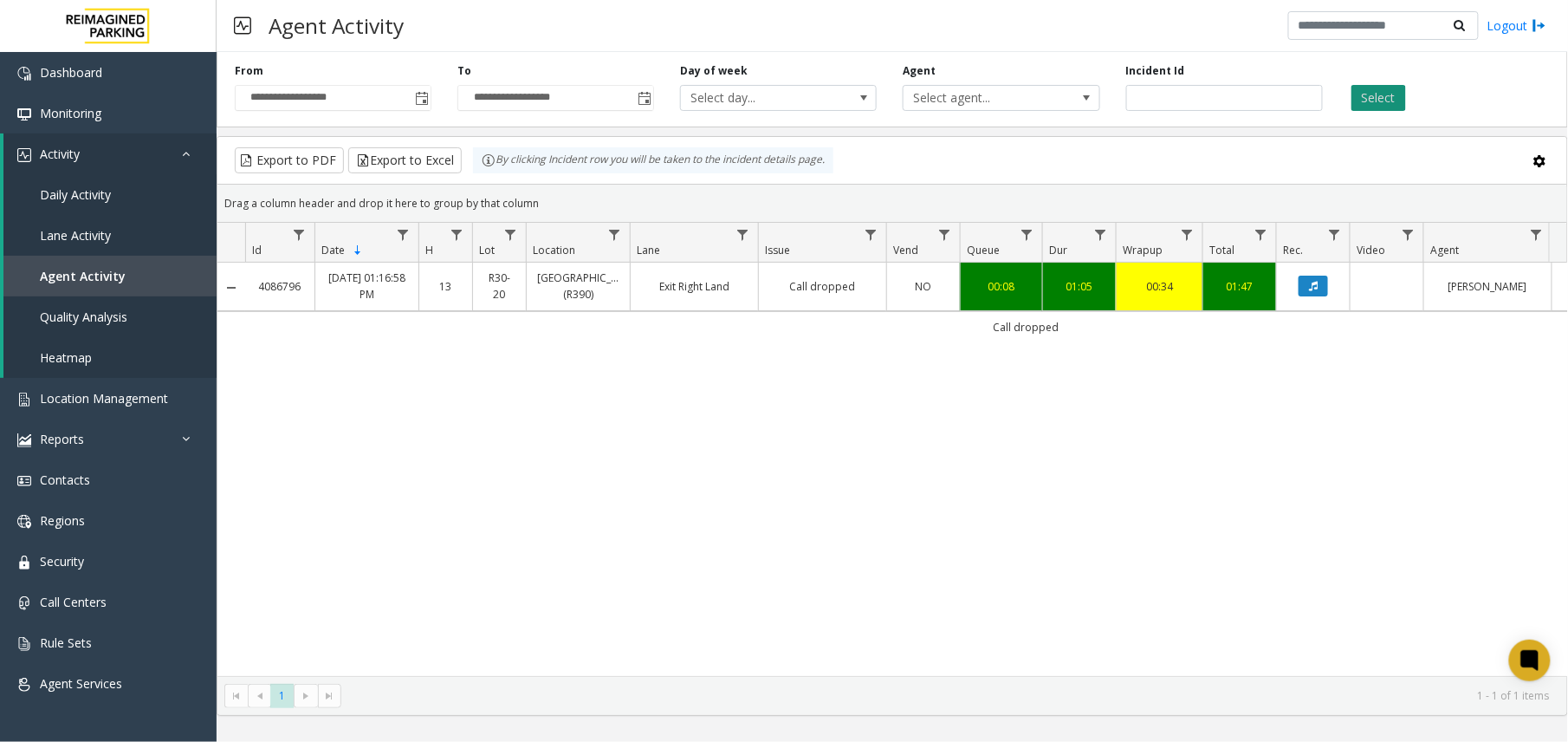
click at [1391, 102] on button "Select" at bounding box center [1378, 98] width 54 height 26
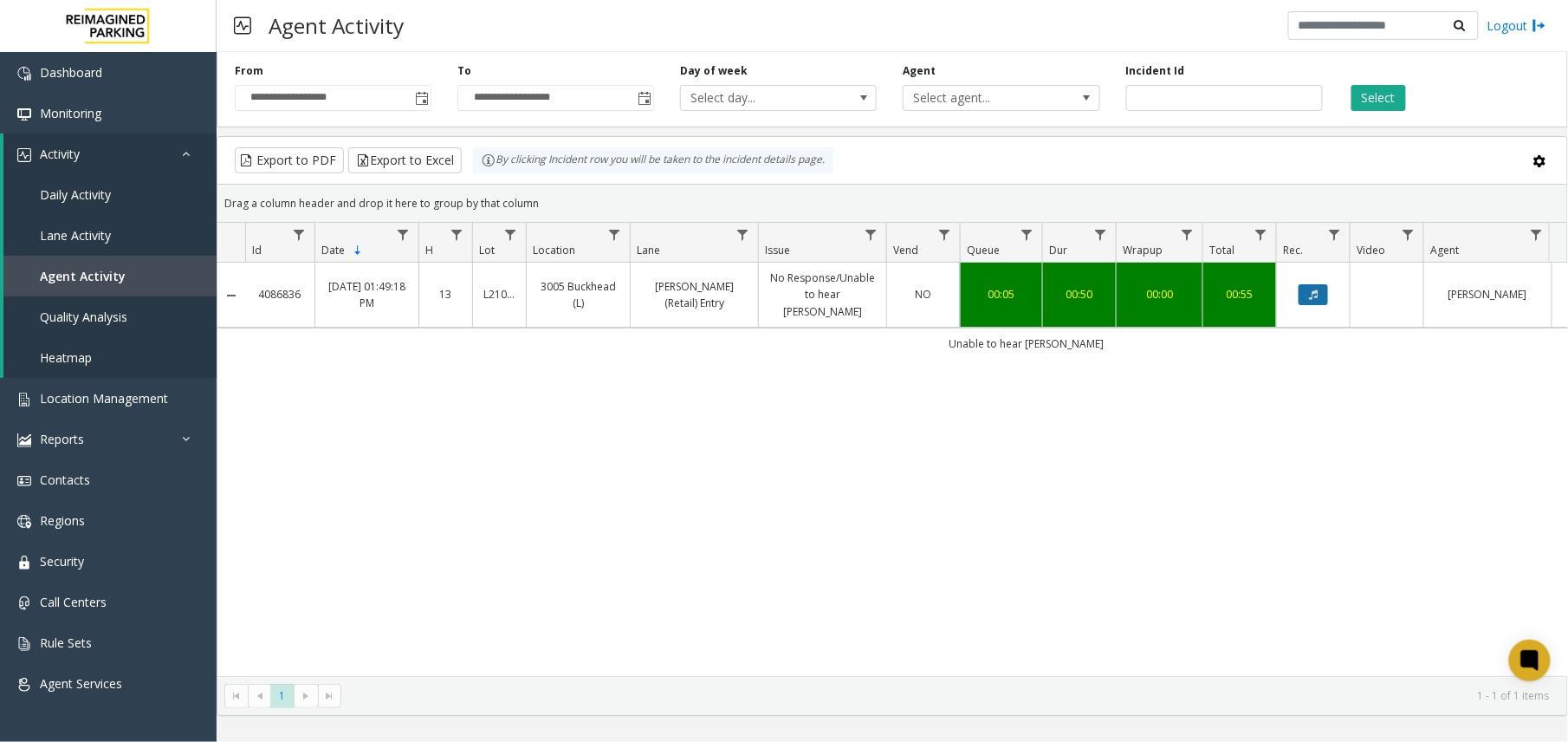
click at [1328, 292] on button "Data table" at bounding box center [1313, 294] width 30 height 21
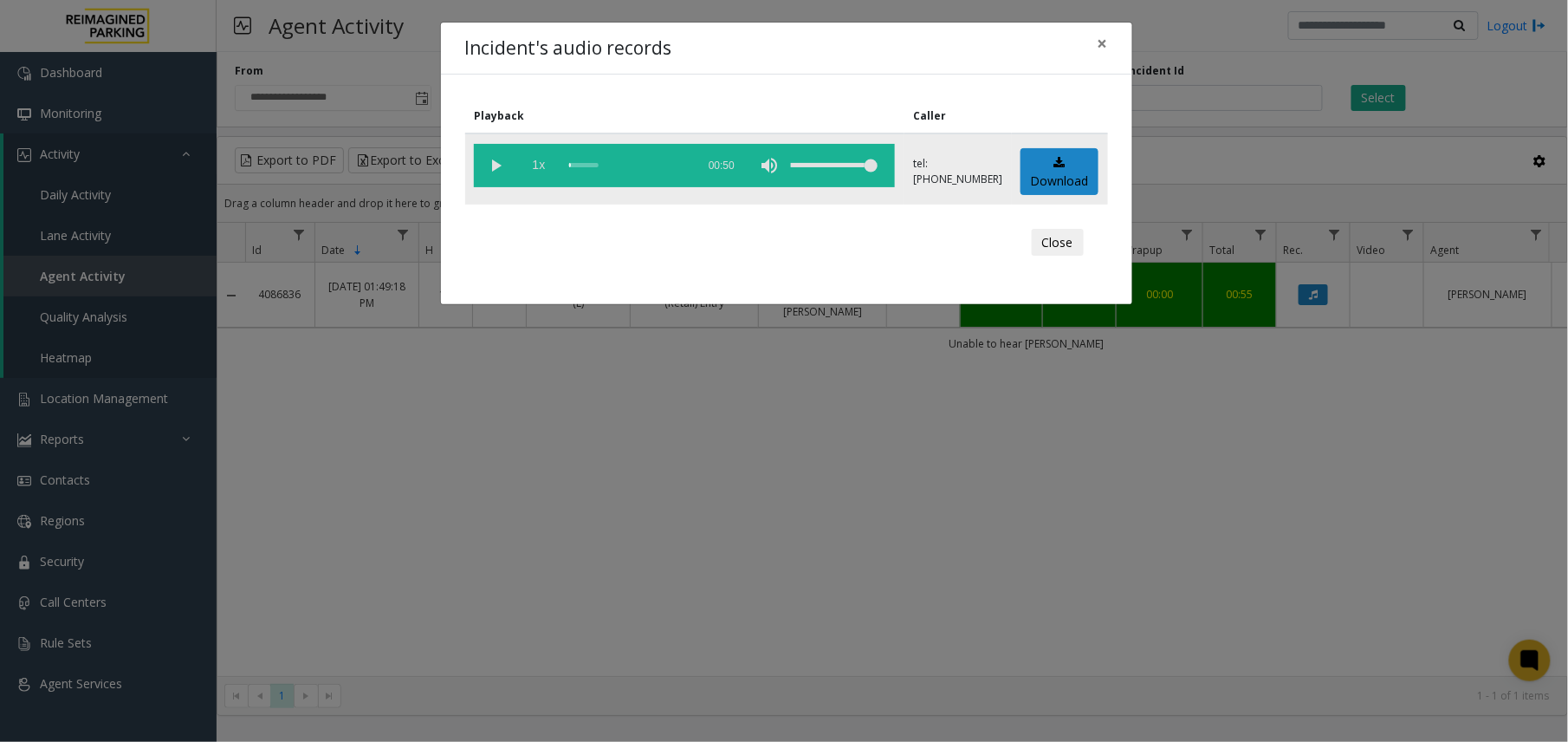
drag, startPoint x: 496, startPoint y: 167, endPoint x: 556, endPoint y: 144, distance: 64.3
click at [497, 167] on vg-play-pause at bounding box center [496, 166] width 43 height 43
click at [650, 161] on div "scrub bar" at bounding box center [627, 166] width 118 height 43
click at [1112, 36] on button "×" at bounding box center [1102, 43] width 35 height 42
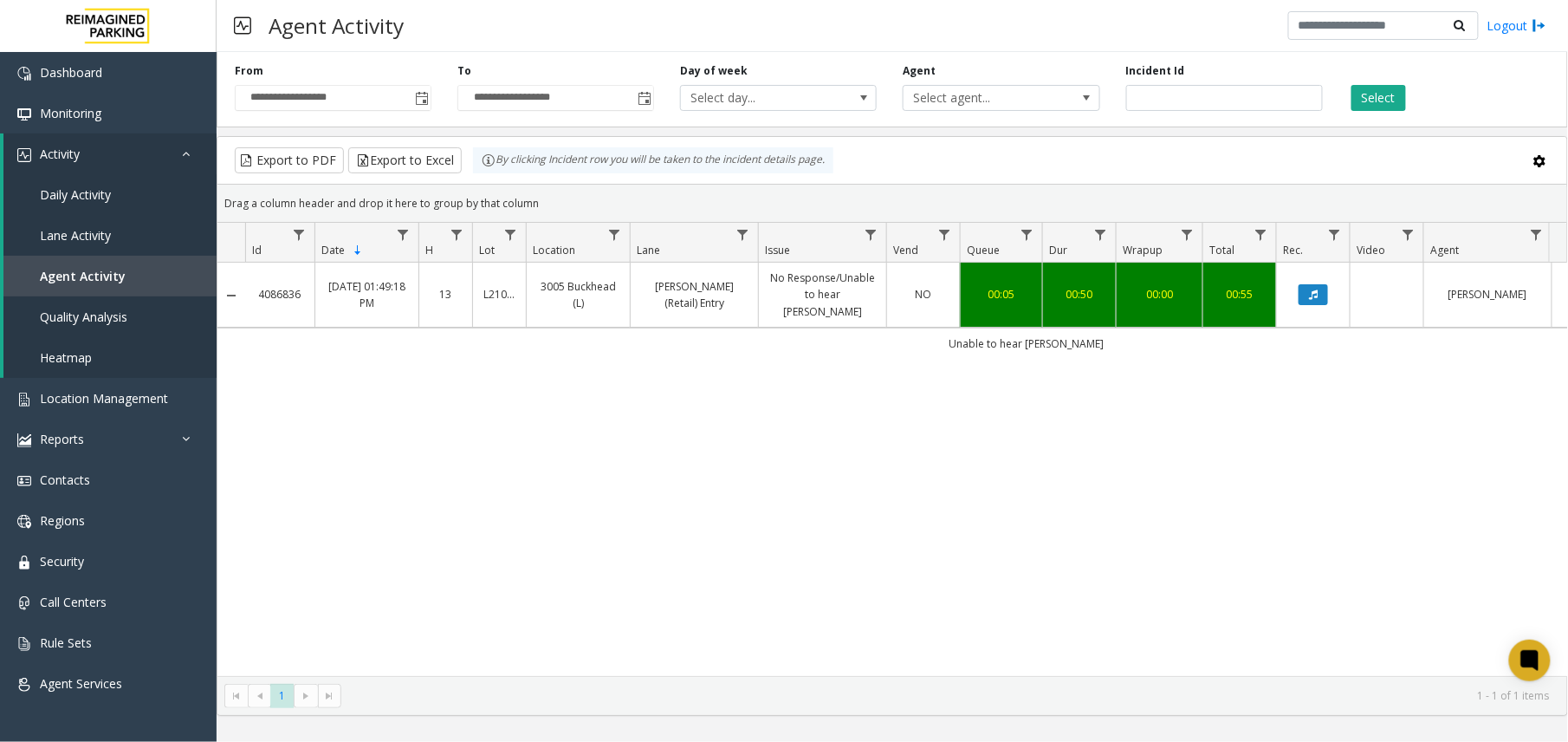
click at [1055, 554] on div "4086836 [DATE] 01:49:18 PM 13 L21082601 3005 Buckhead (L) [PERSON_NAME] (Retail…" at bounding box center [892, 469] width 1350 height 413
click at [1047, 510] on div "4086836 [DATE] 01:49:18 PM 13 L21082601 3005 Buckhead (L) [PERSON_NAME] (Retail…" at bounding box center [892, 469] width 1350 height 413
